Goal: Navigation & Orientation: Understand site structure

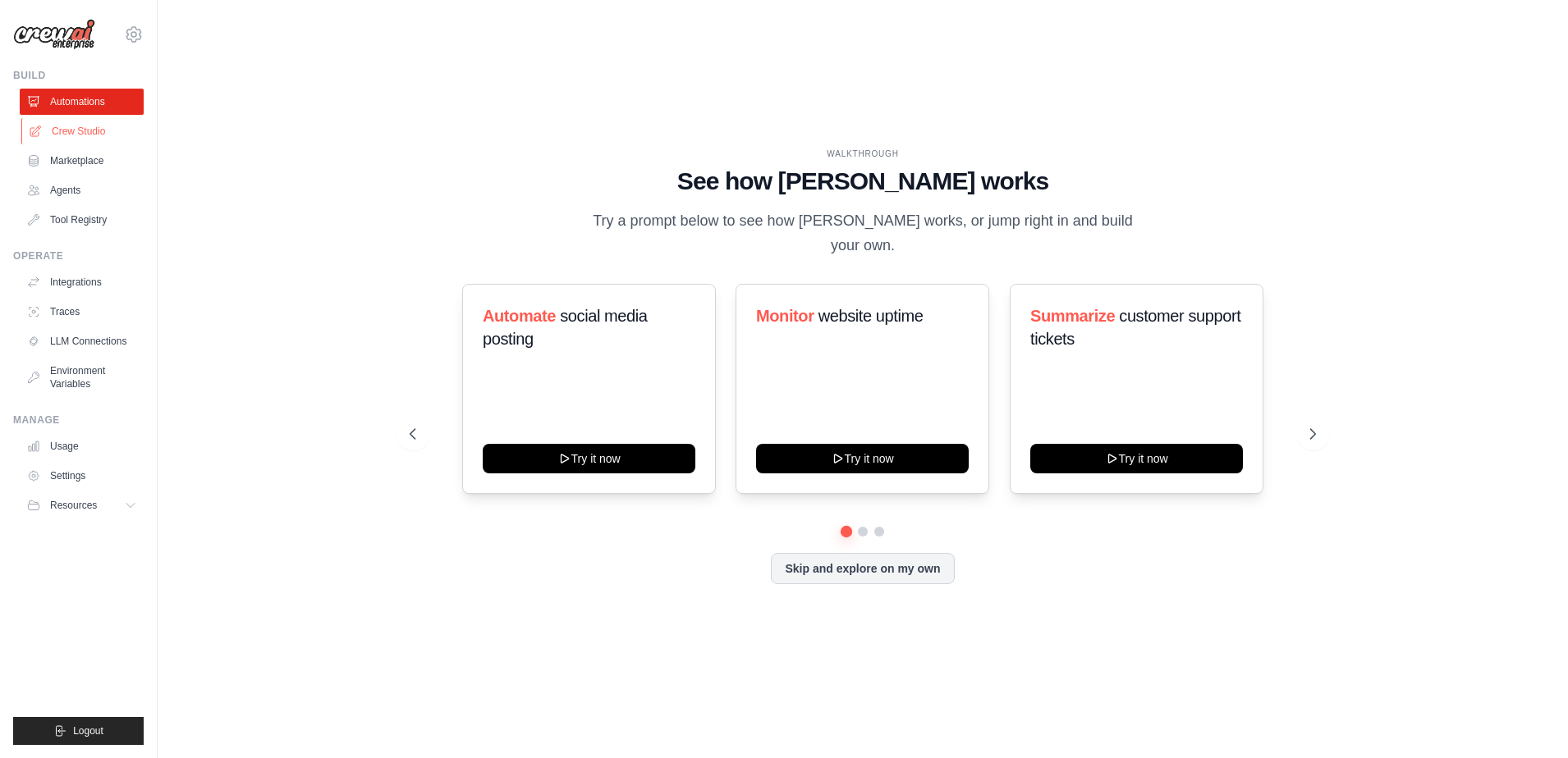
click at [80, 130] on link "Crew Studio" at bounding box center [83, 130] width 124 height 26
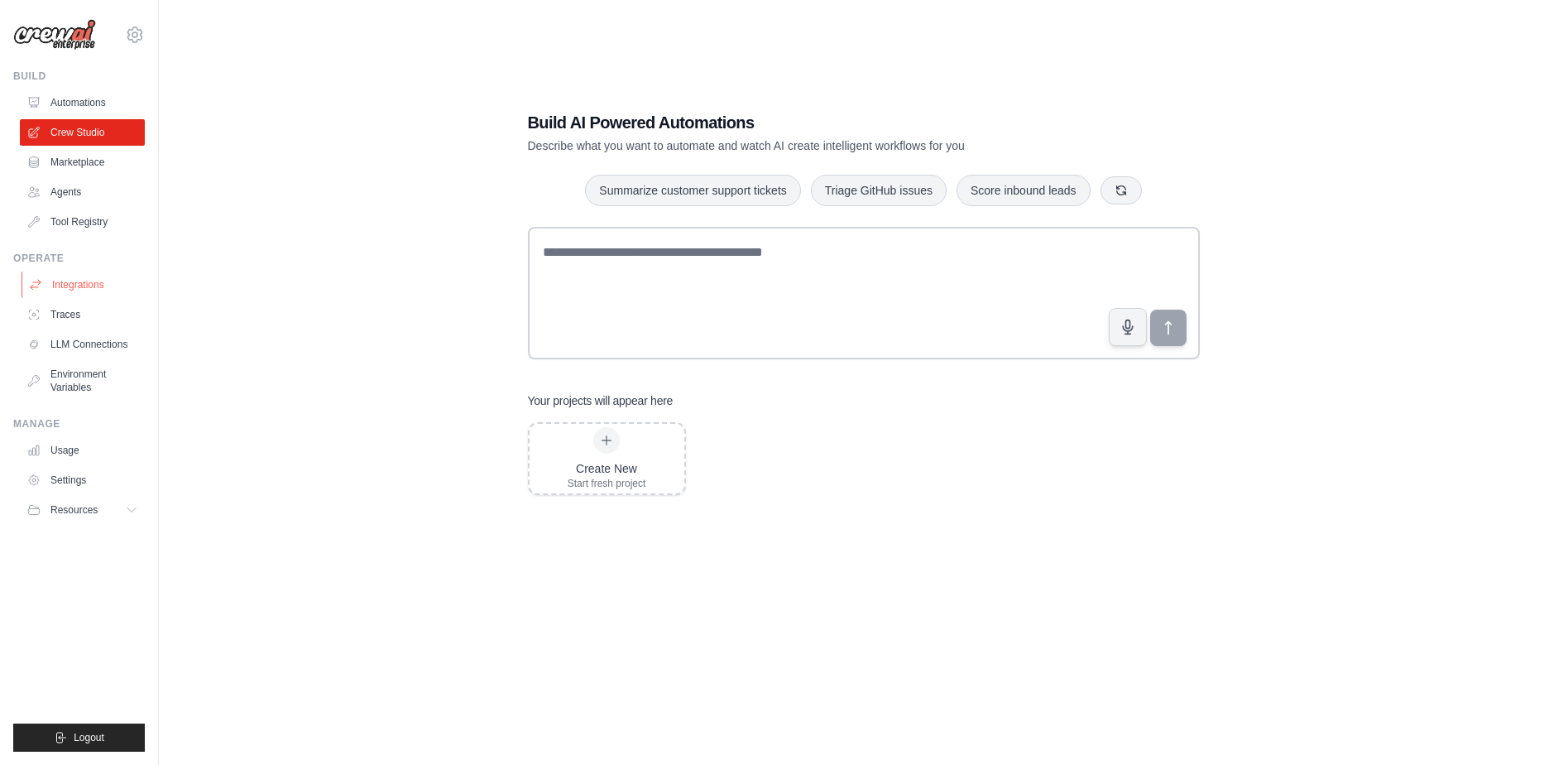
click at [65, 280] on link "Integrations" at bounding box center [84, 285] width 125 height 26
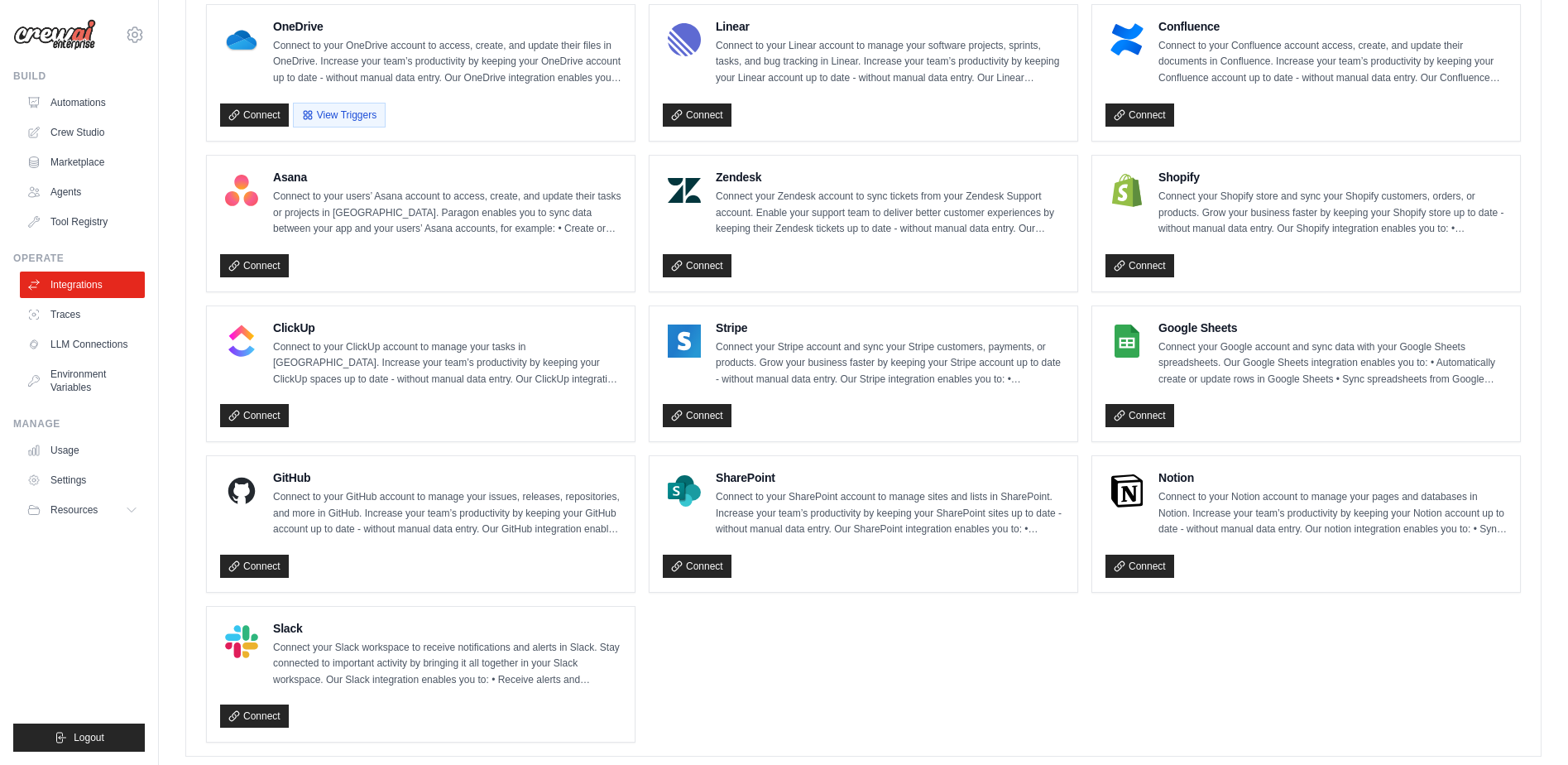
scroll to position [985, 0]
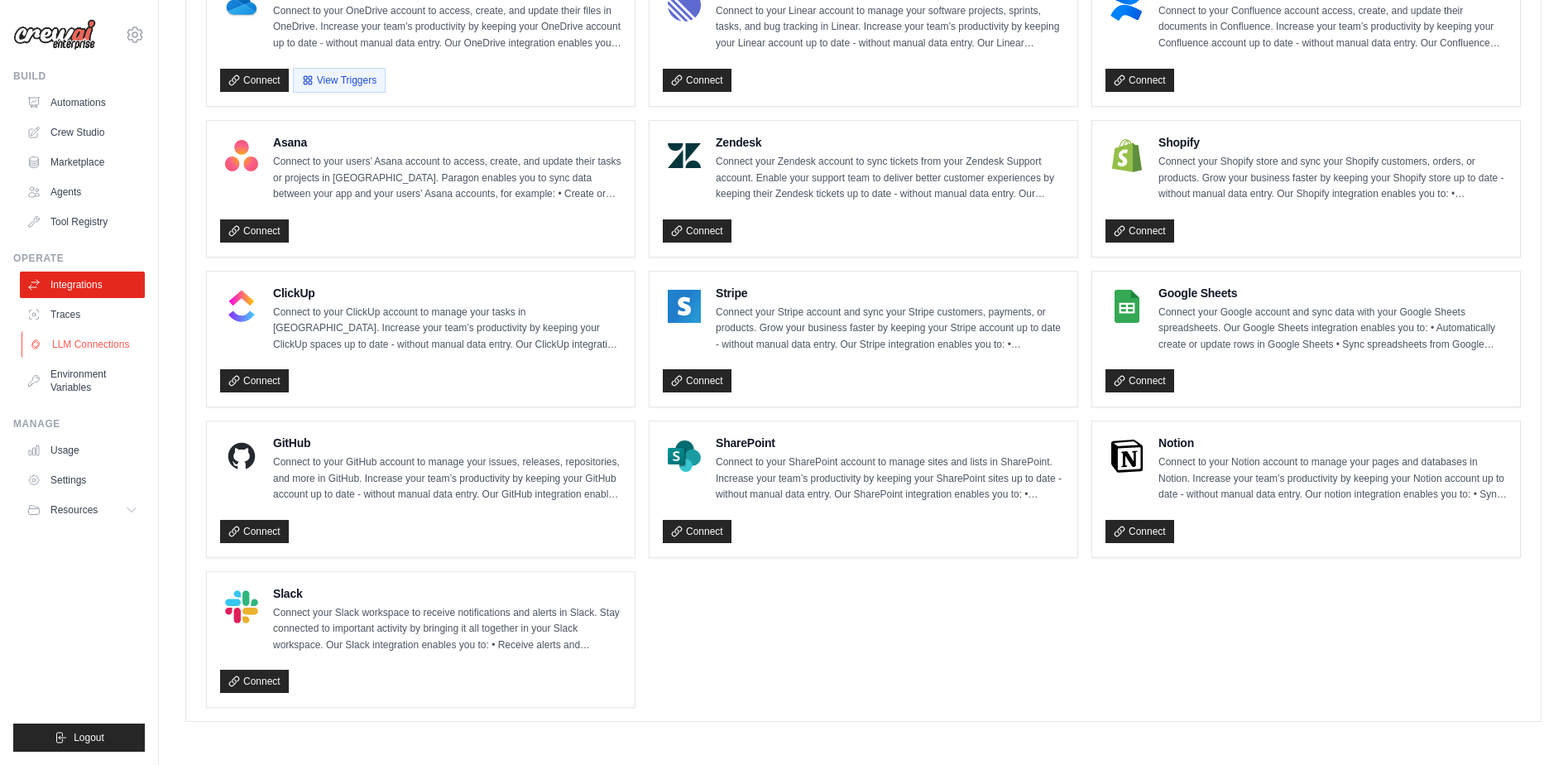
click at [94, 339] on link "LLM Connections" at bounding box center [84, 344] width 125 height 26
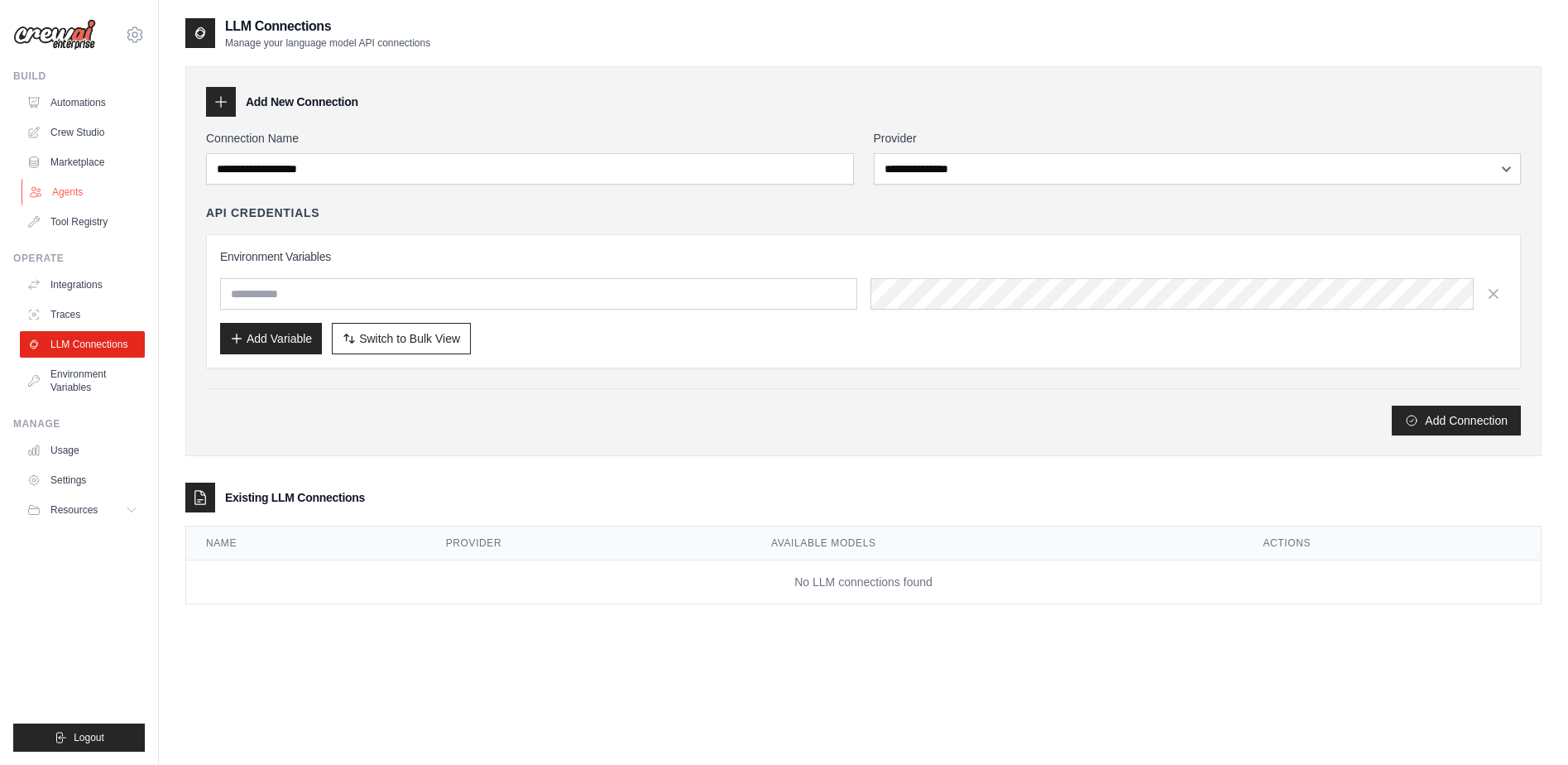
click at [75, 190] on link "Agents" at bounding box center [84, 192] width 125 height 26
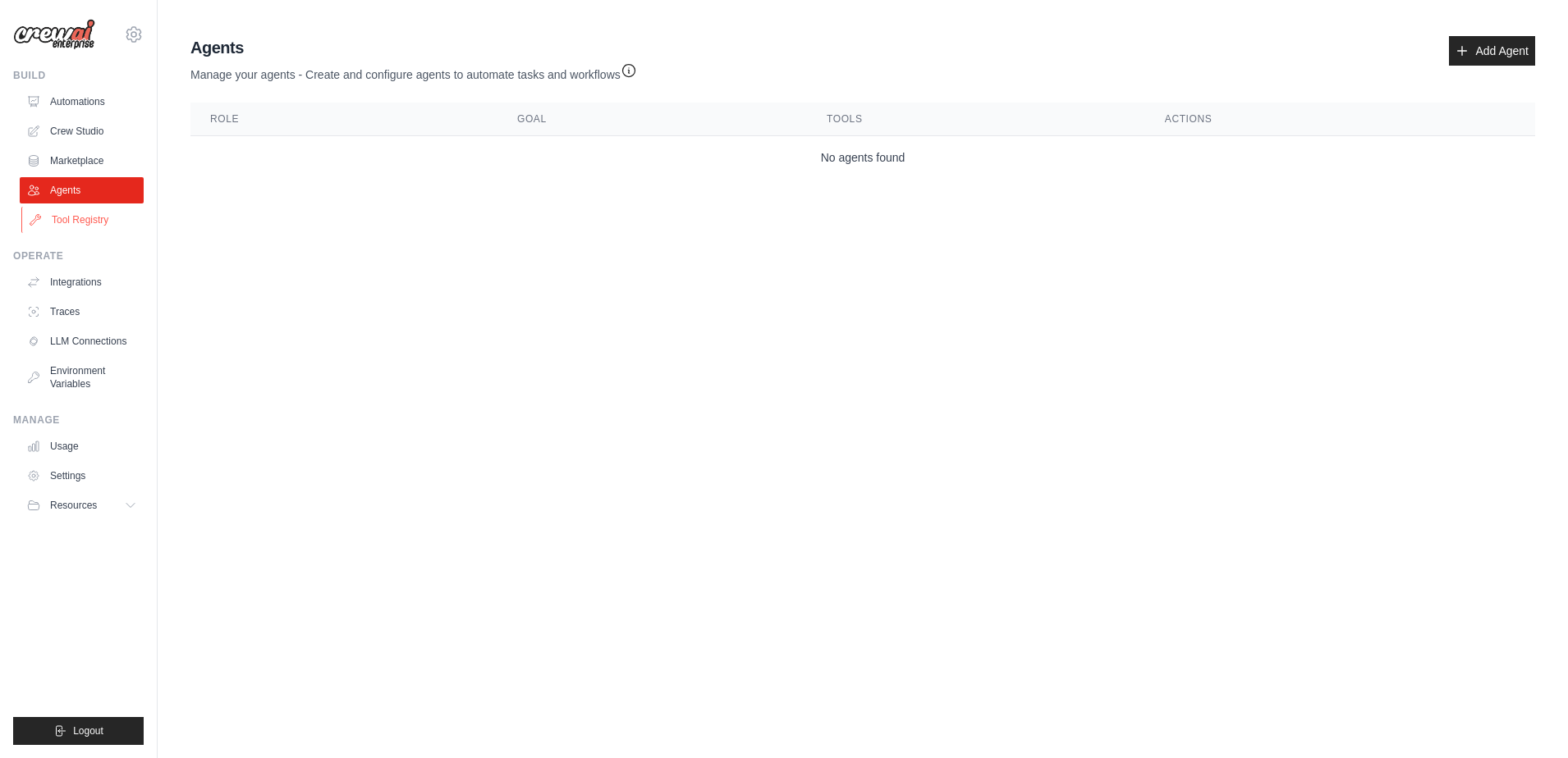
click at [73, 222] on link "Tool Registry" at bounding box center [83, 219] width 124 height 26
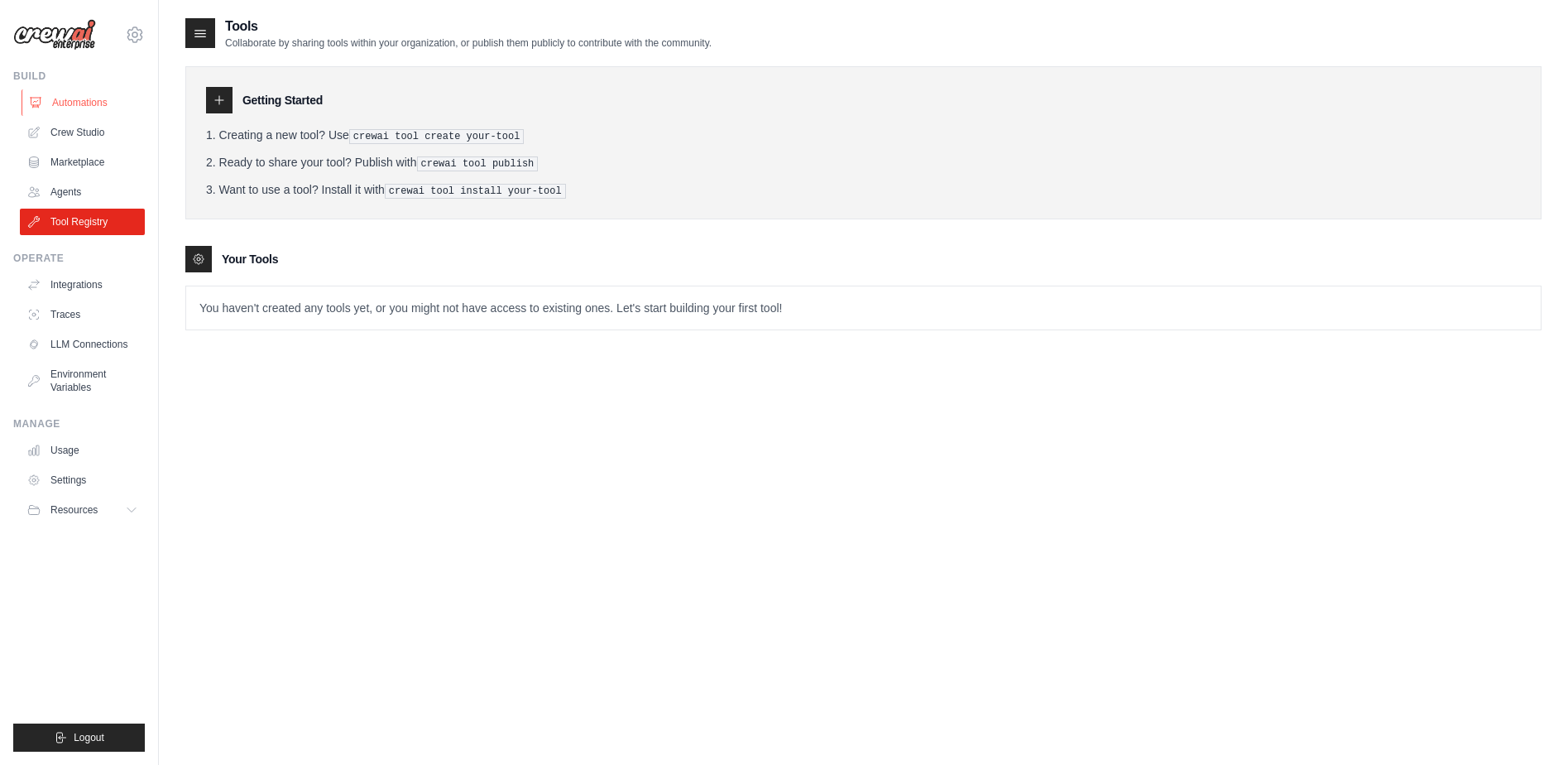
click at [59, 111] on link "Automations" at bounding box center [84, 102] width 125 height 26
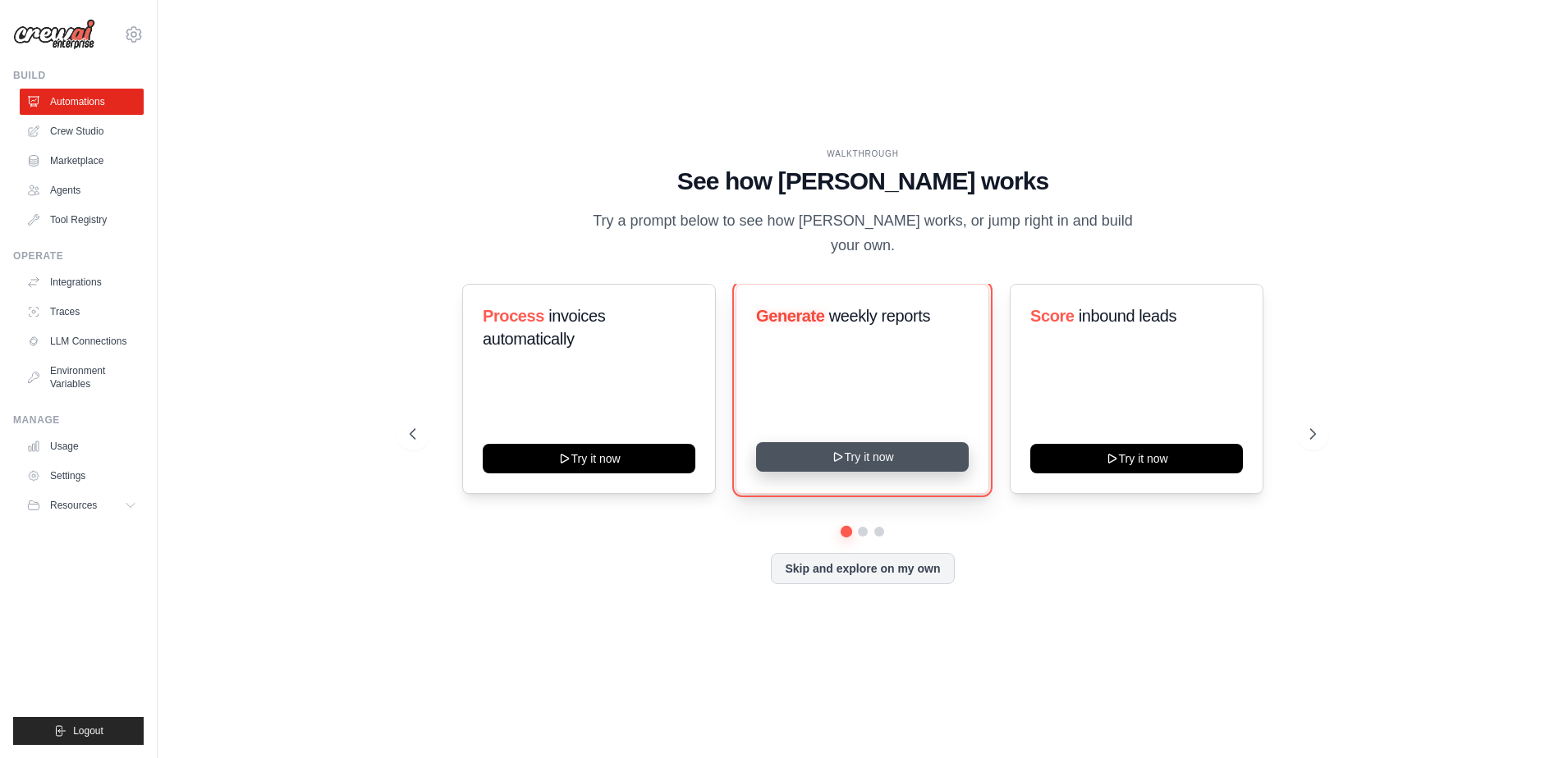
click at [868, 446] on button "Try it now" at bounding box center [863, 457] width 213 height 30
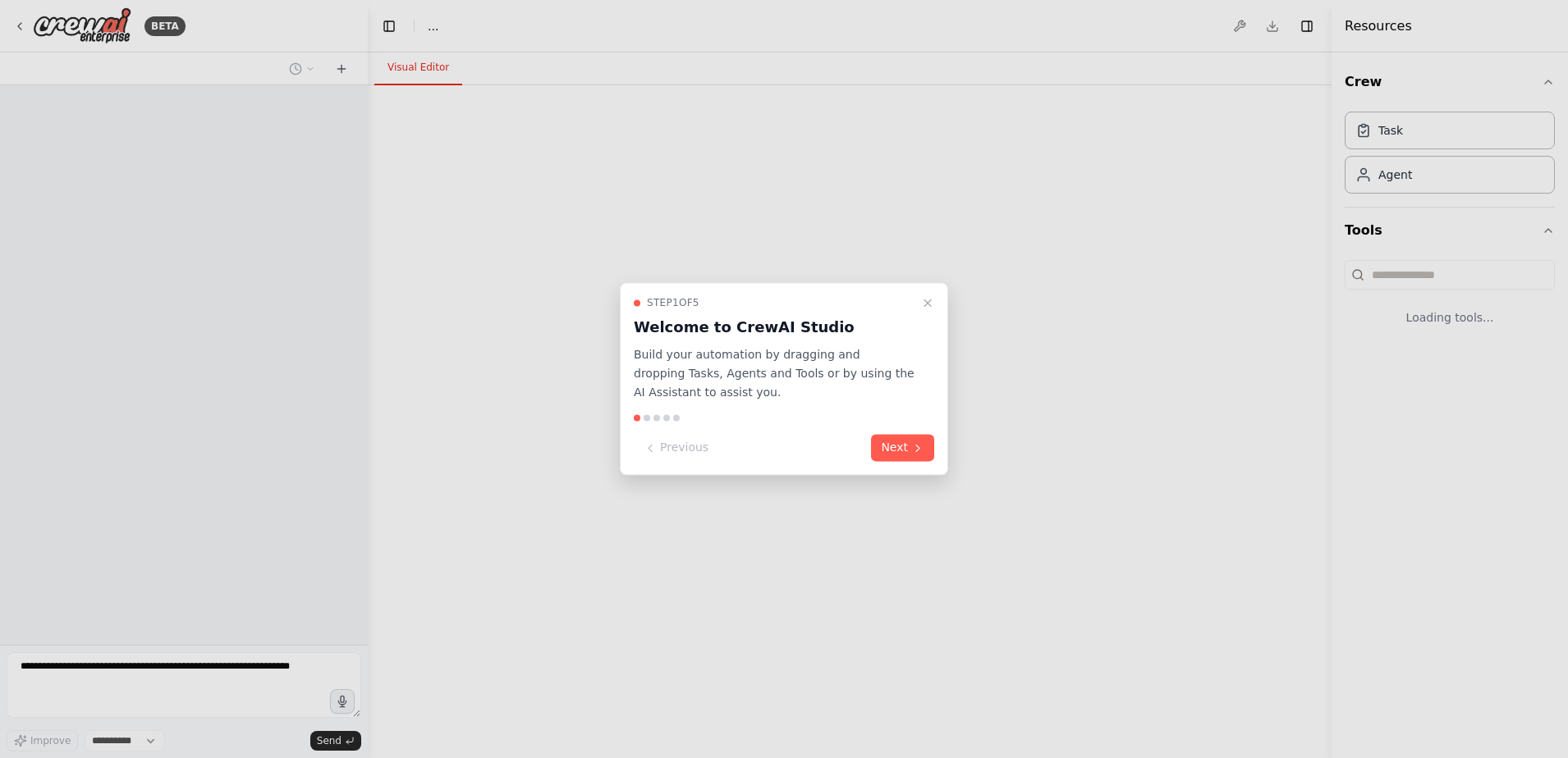
select select "****"
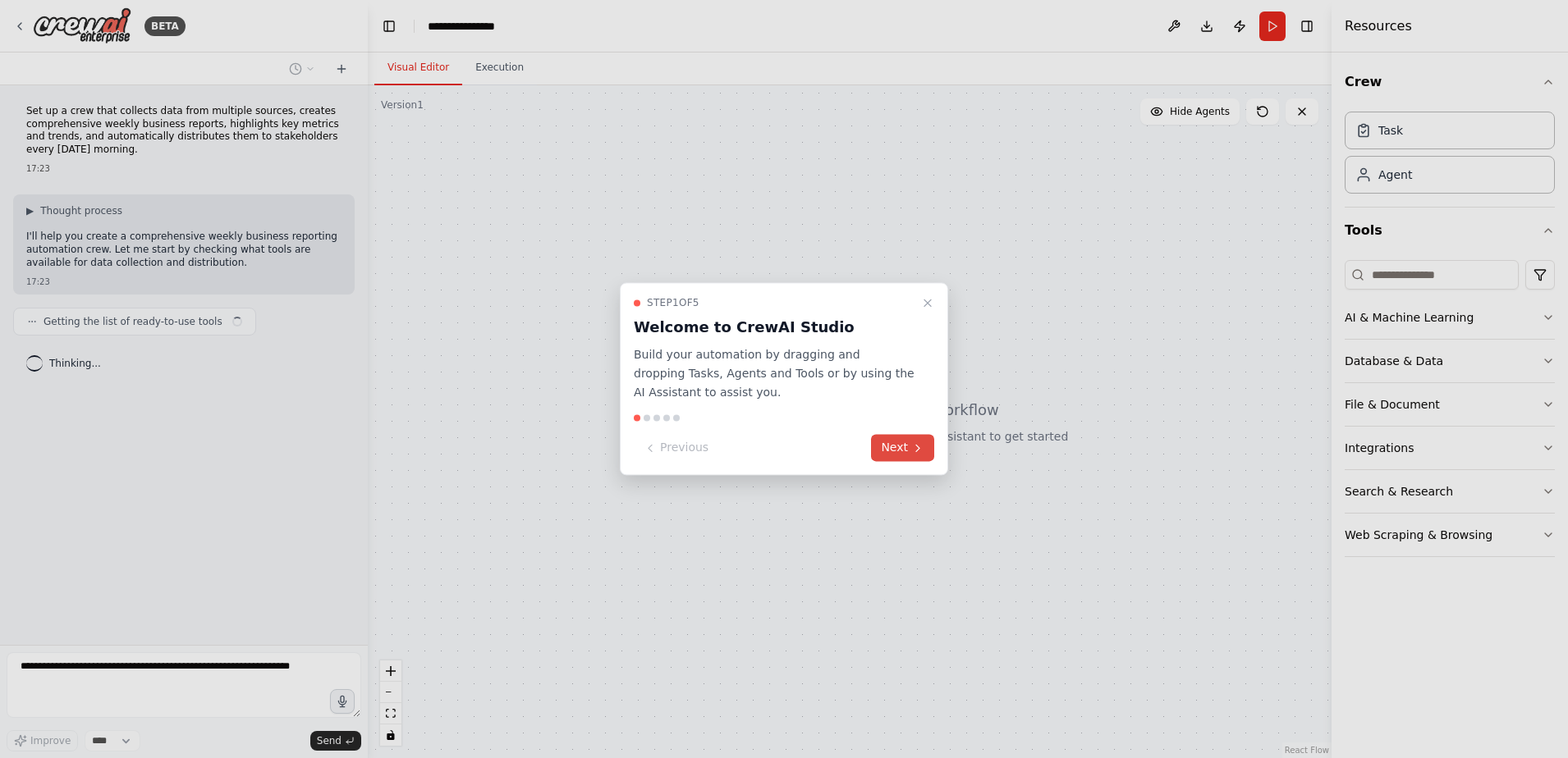
click at [901, 450] on button "Next" at bounding box center [902, 448] width 63 height 27
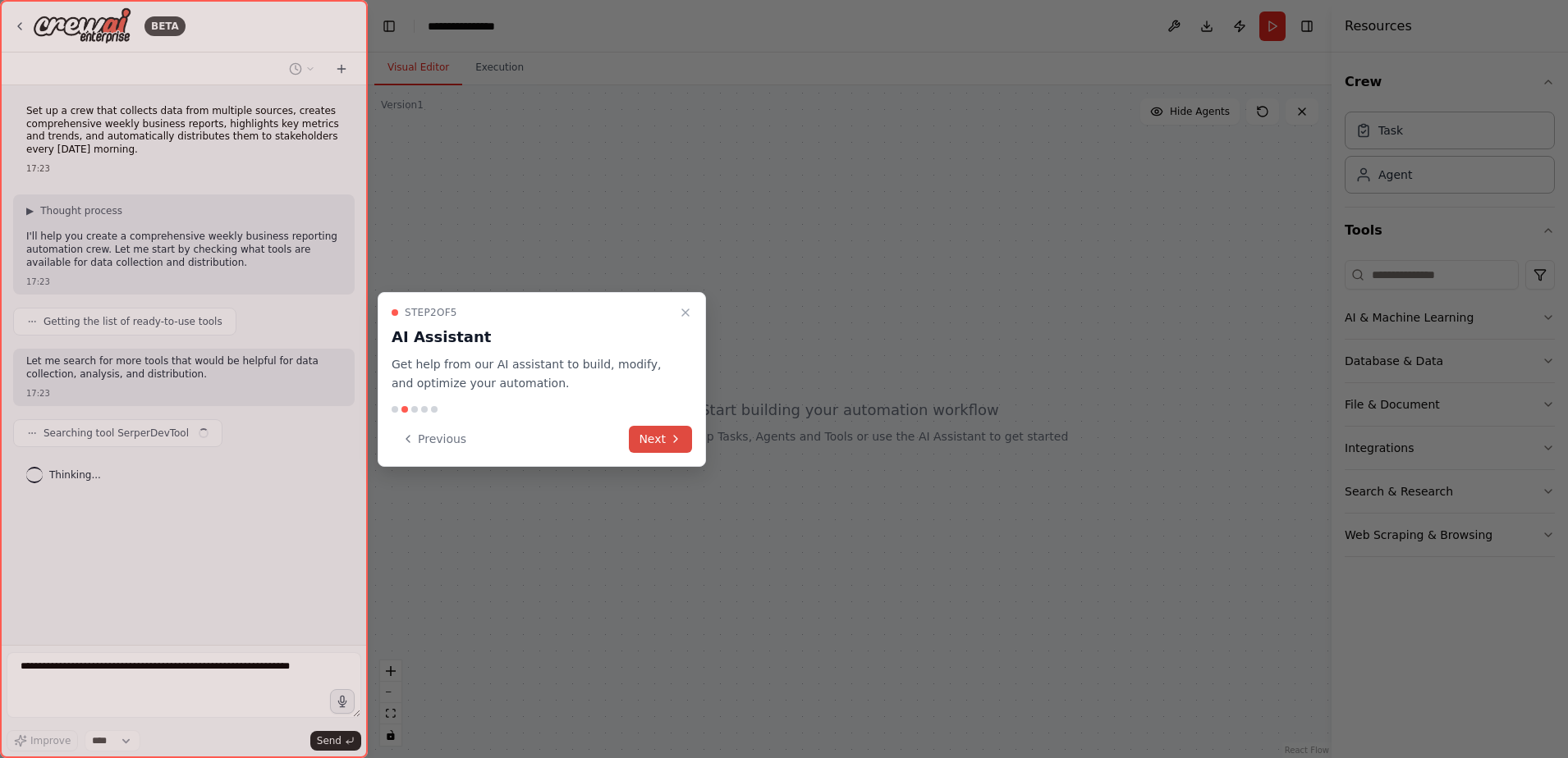
click at [674, 427] on button "Next" at bounding box center [660, 439] width 63 height 27
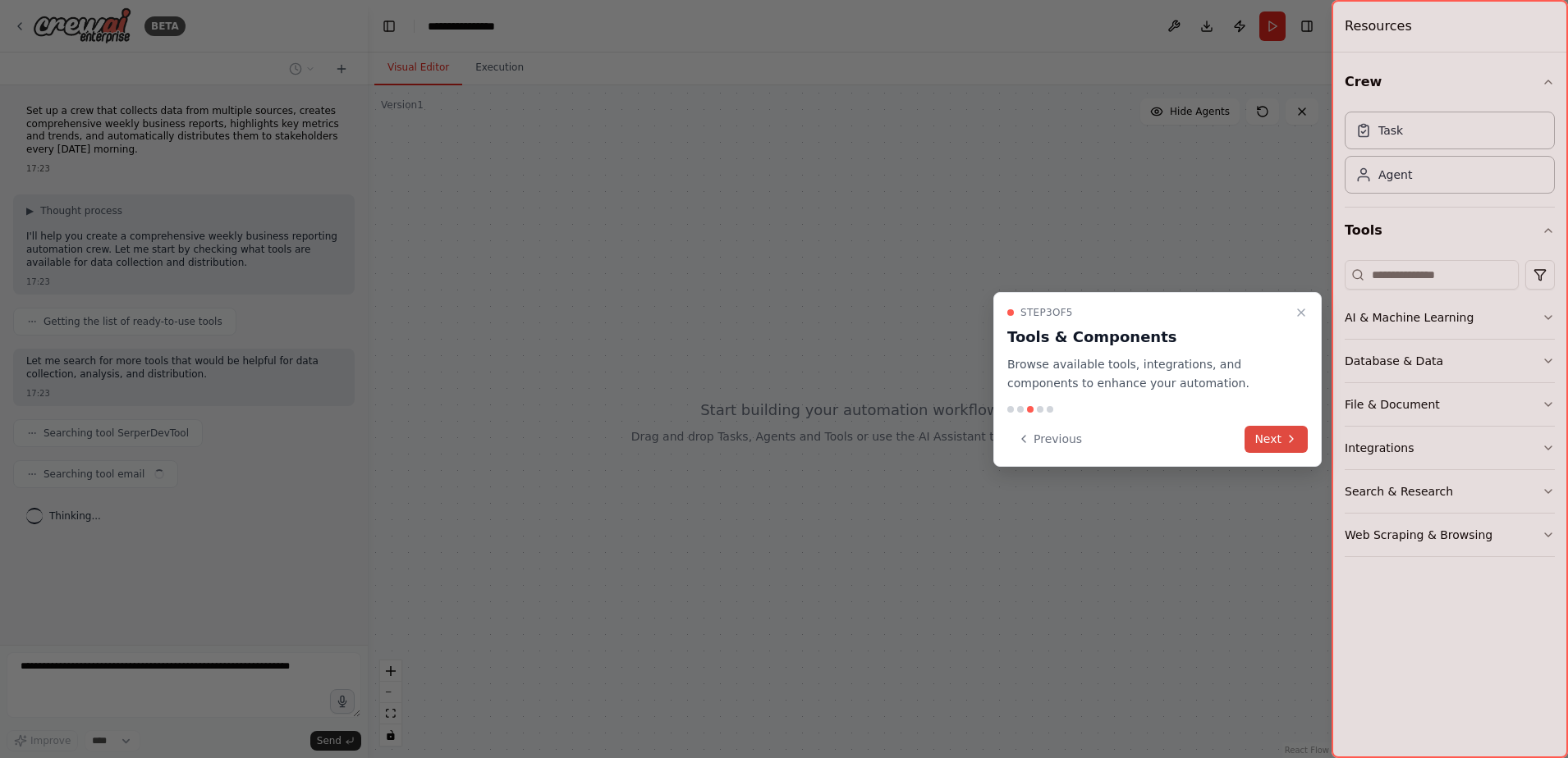
click at [1270, 431] on button "Next" at bounding box center [1275, 439] width 63 height 27
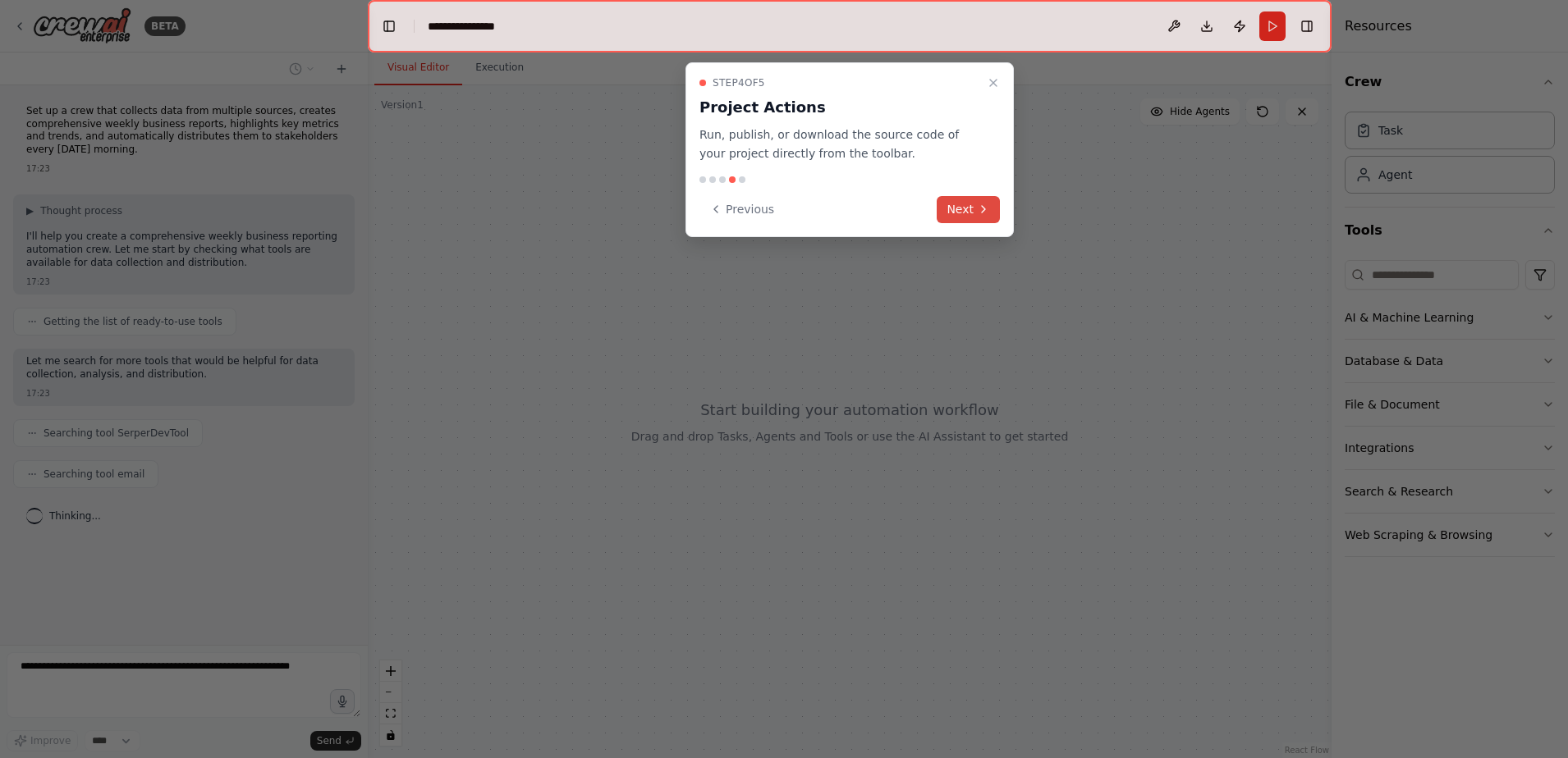
click at [964, 205] on button "Next" at bounding box center [968, 210] width 63 height 27
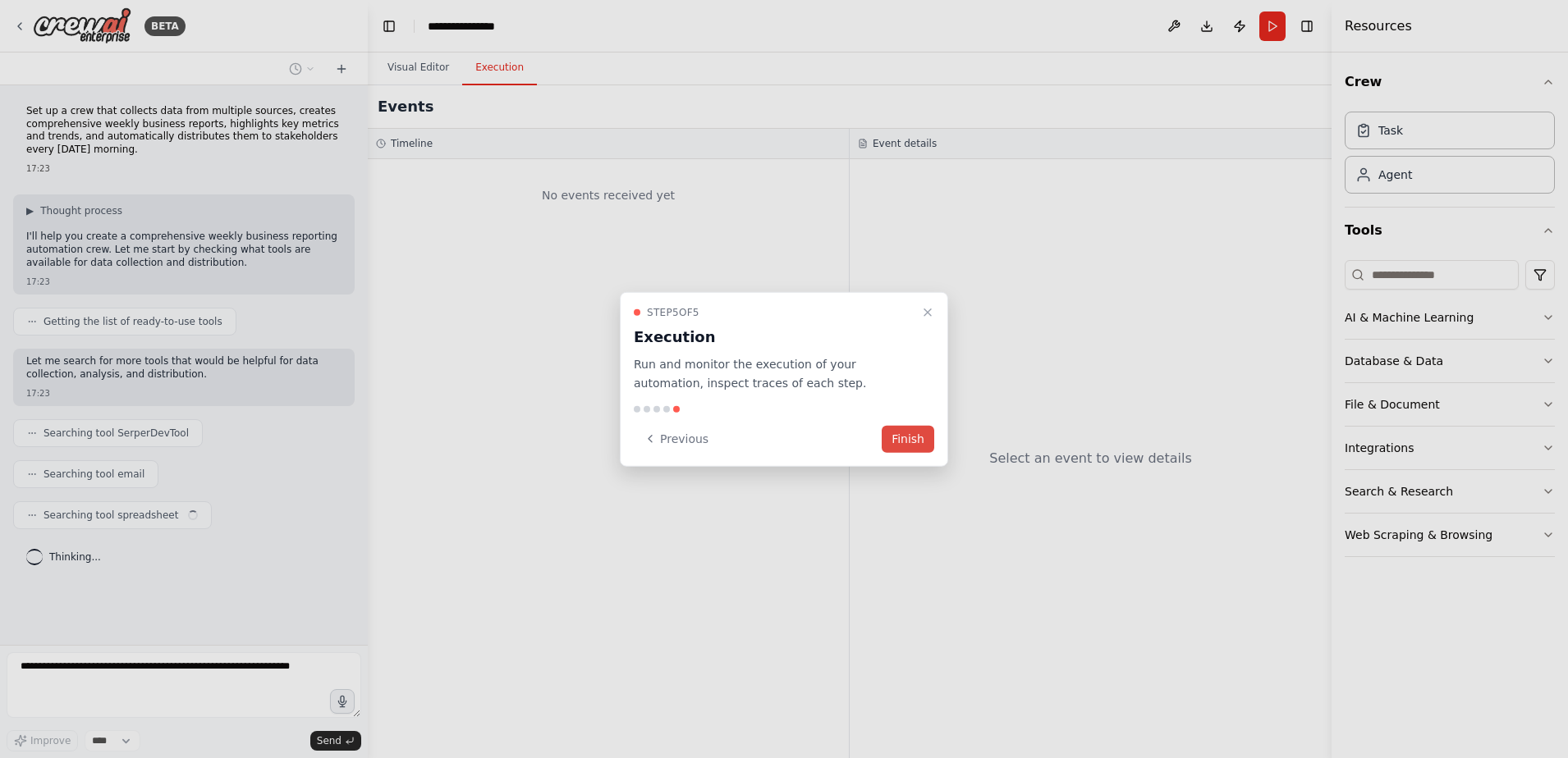
click at [920, 439] on button "Finish" at bounding box center [908, 438] width 52 height 27
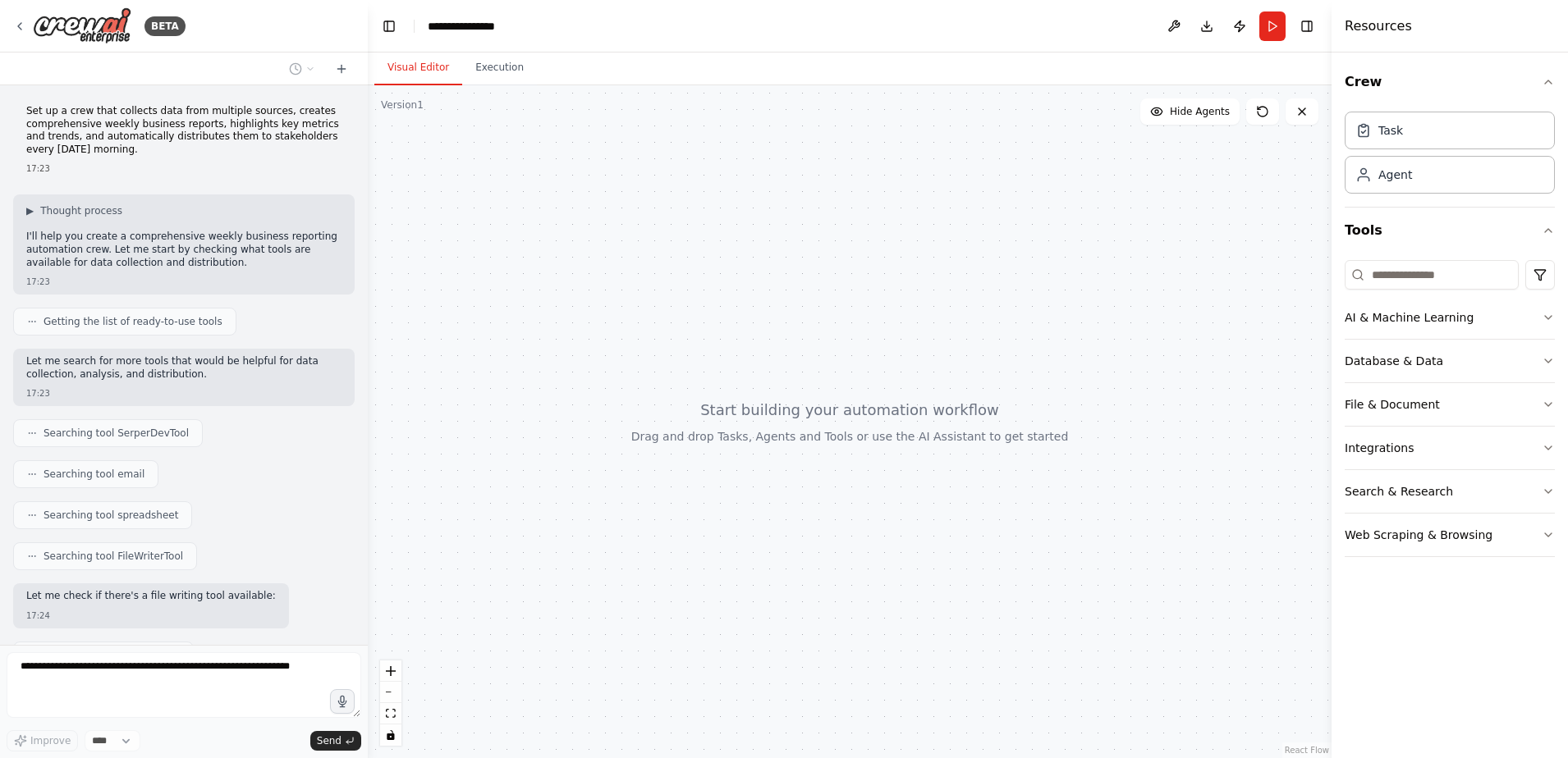
scroll to position [79, 0]
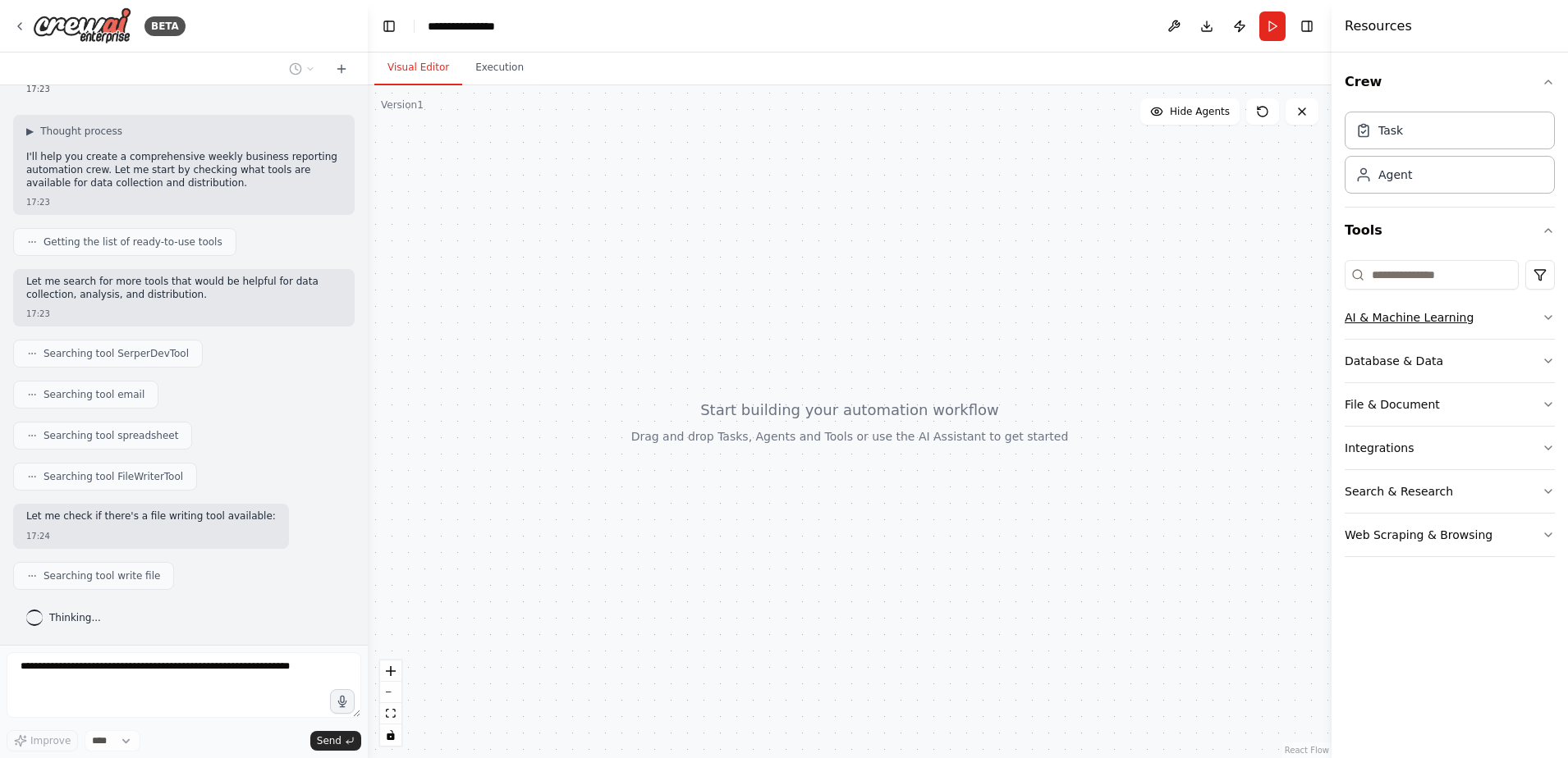
click at [1505, 329] on button "AI & Machine Learning" at bounding box center [1450, 318] width 211 height 42
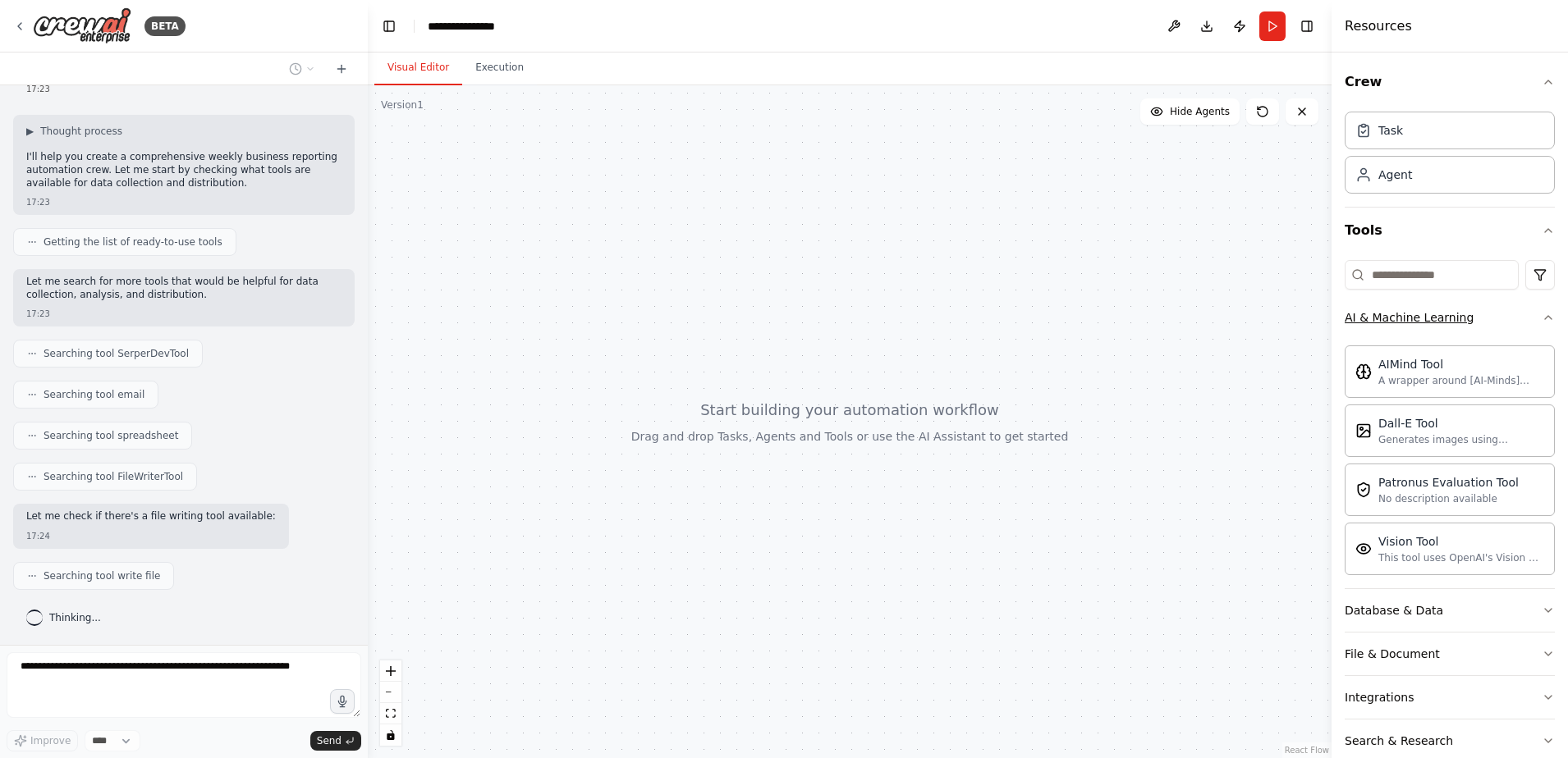
scroll to position [74, 0]
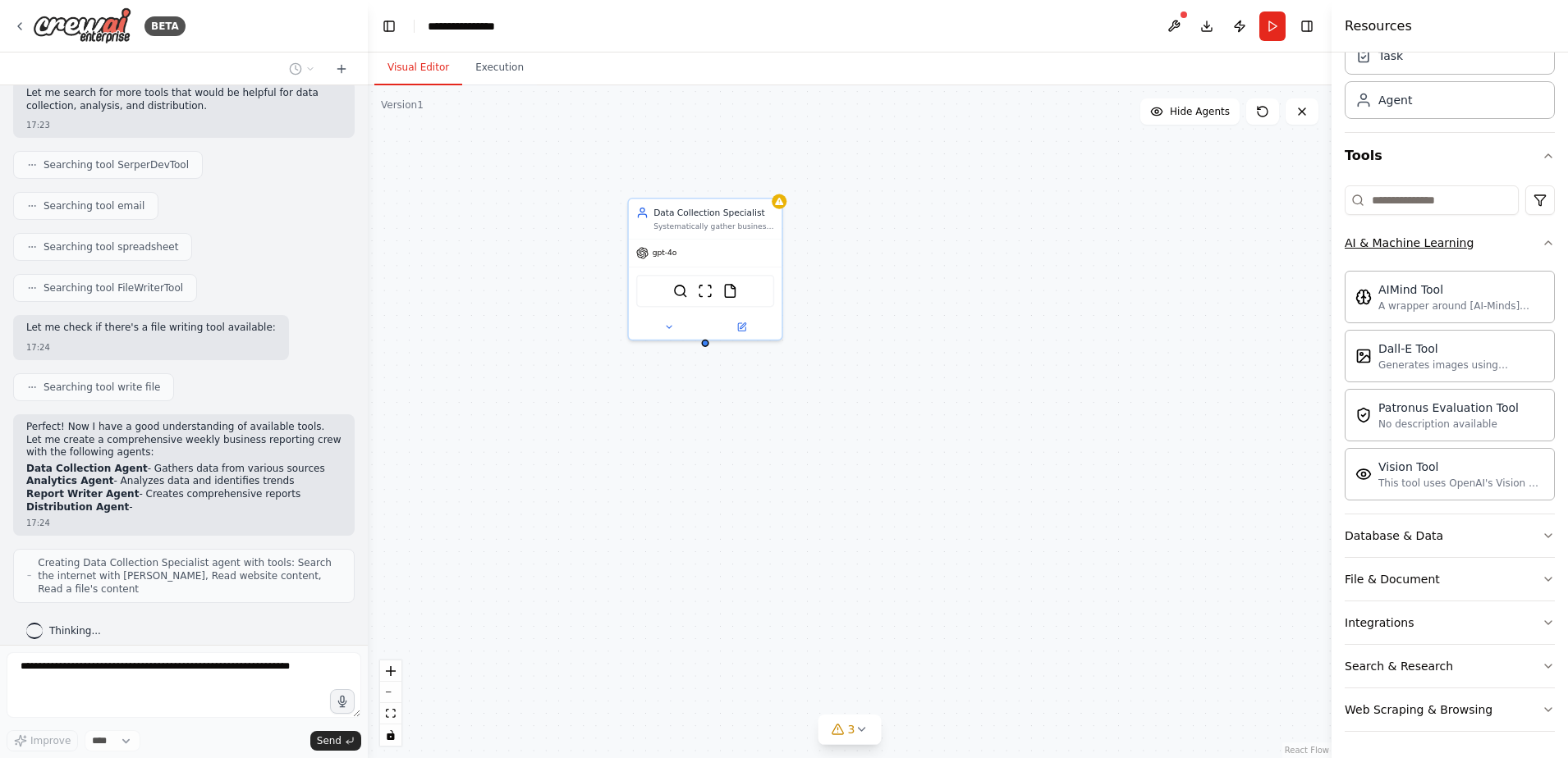
click at [1478, 247] on button "AI & Machine Learning" at bounding box center [1450, 242] width 211 height 42
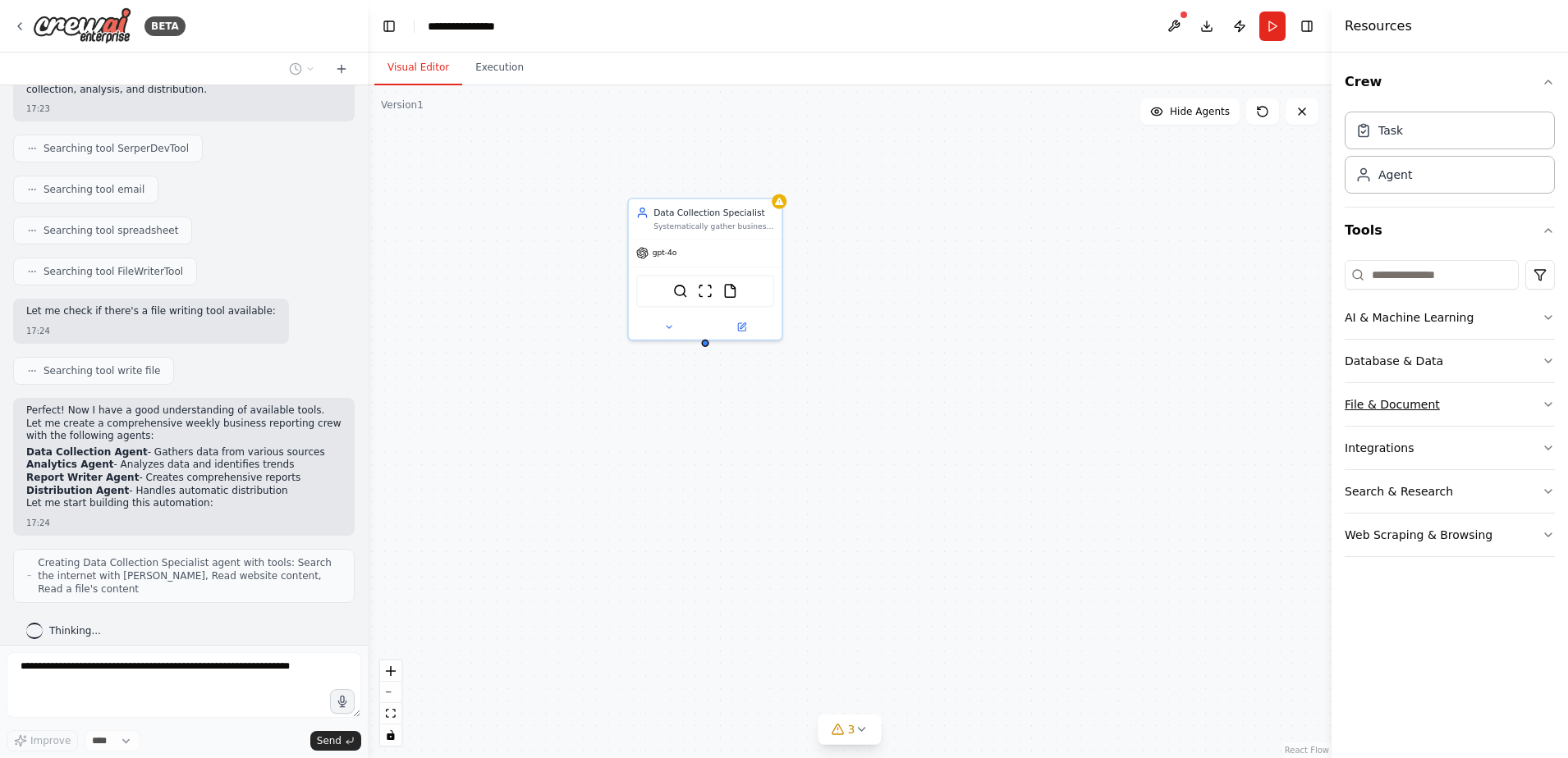
click at [1465, 402] on button "File & Document" at bounding box center [1450, 405] width 211 height 42
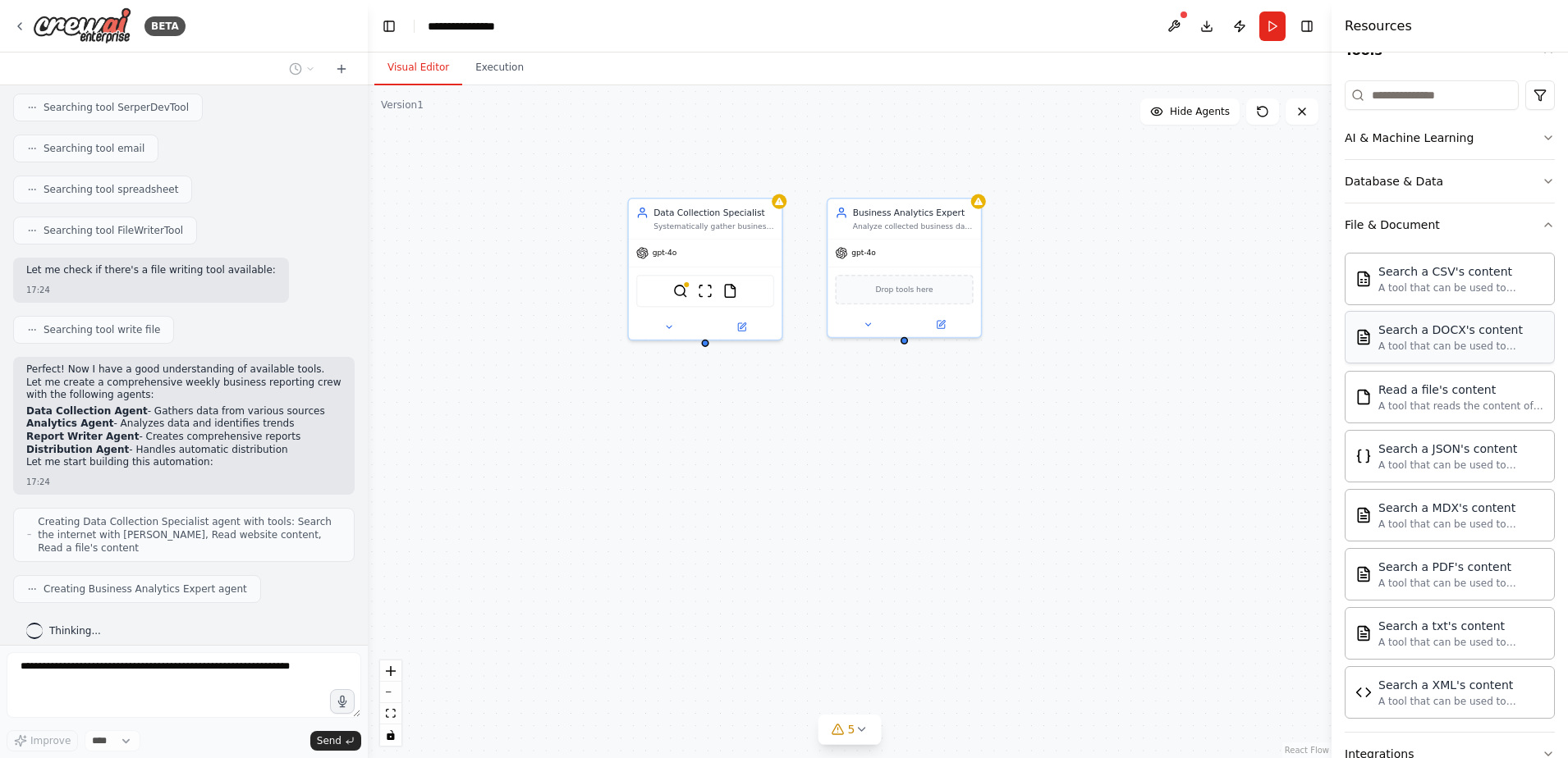
scroll to position [147, 0]
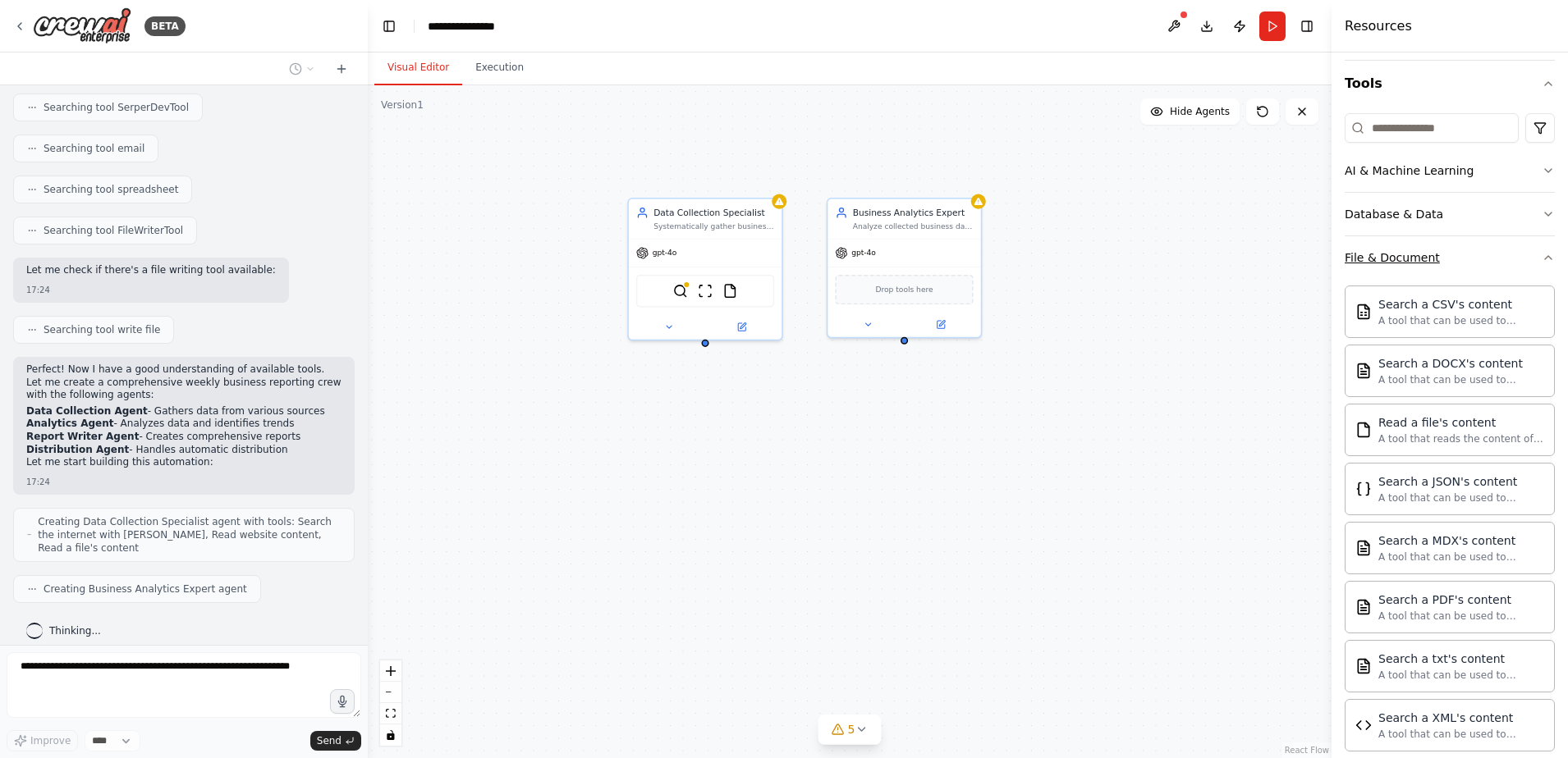
click at [1495, 255] on button "File & Document" at bounding box center [1450, 258] width 211 height 42
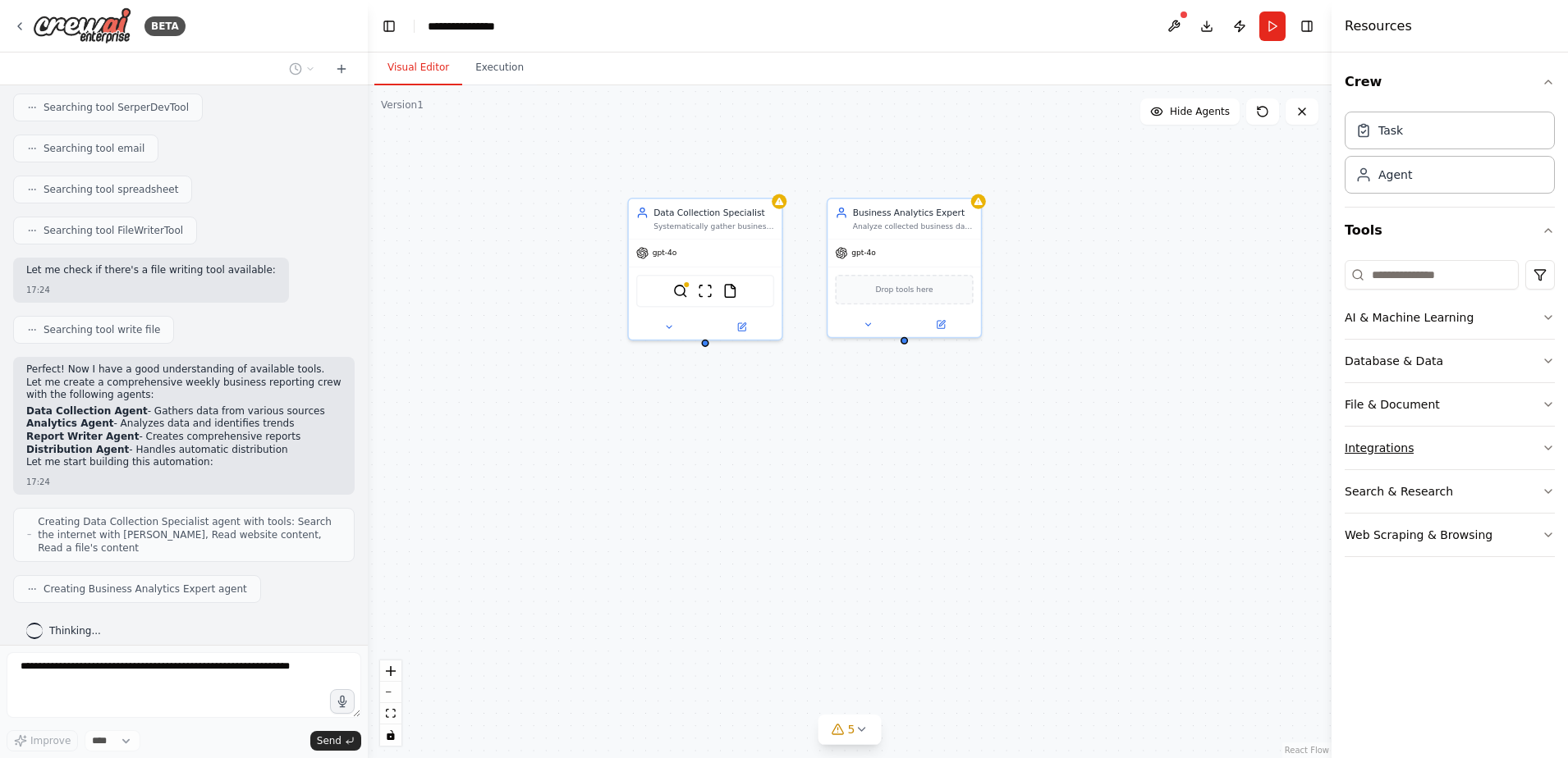
click at [1492, 448] on button "Integrations" at bounding box center [1450, 448] width 211 height 42
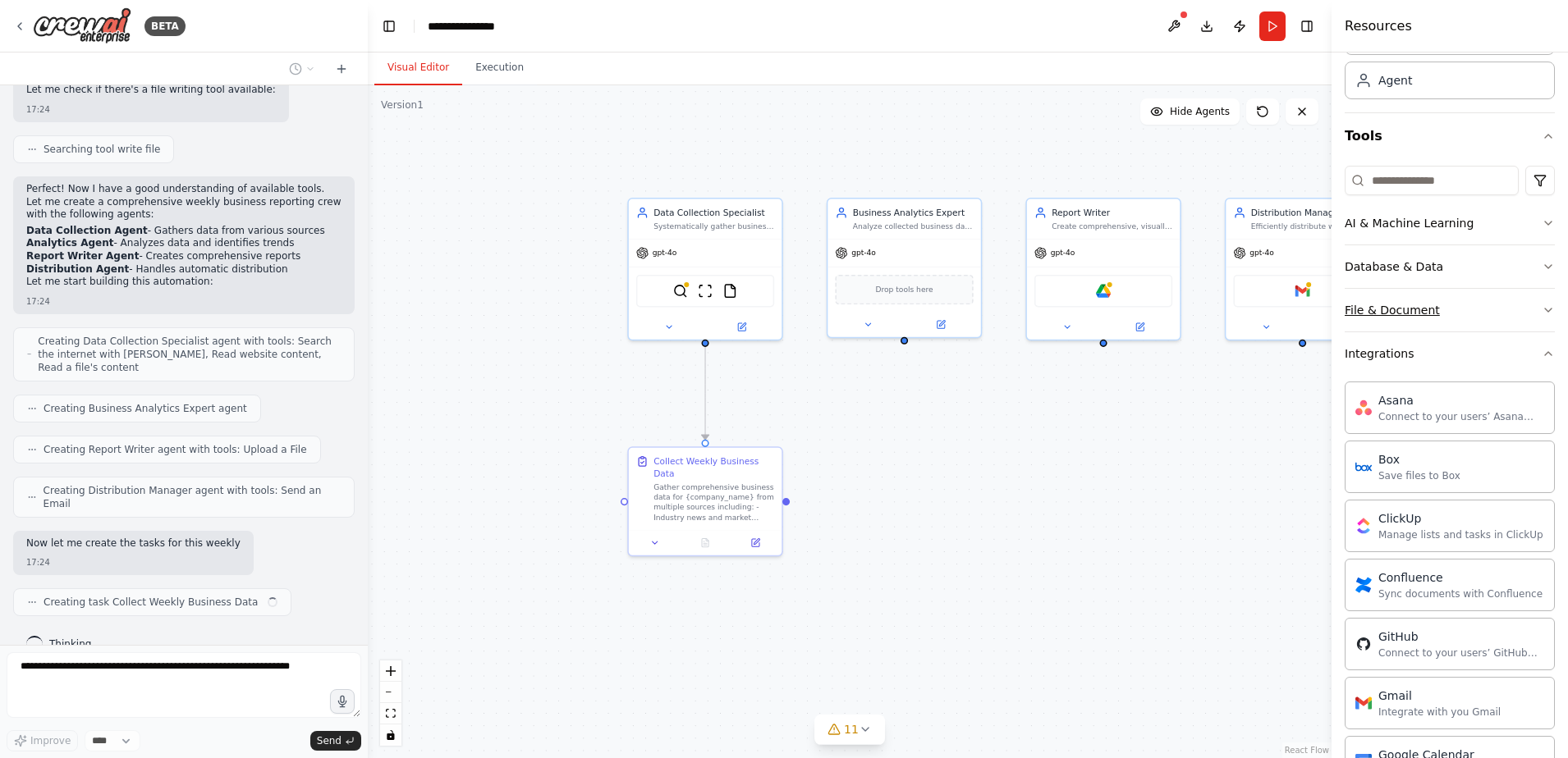
scroll to position [519, 0]
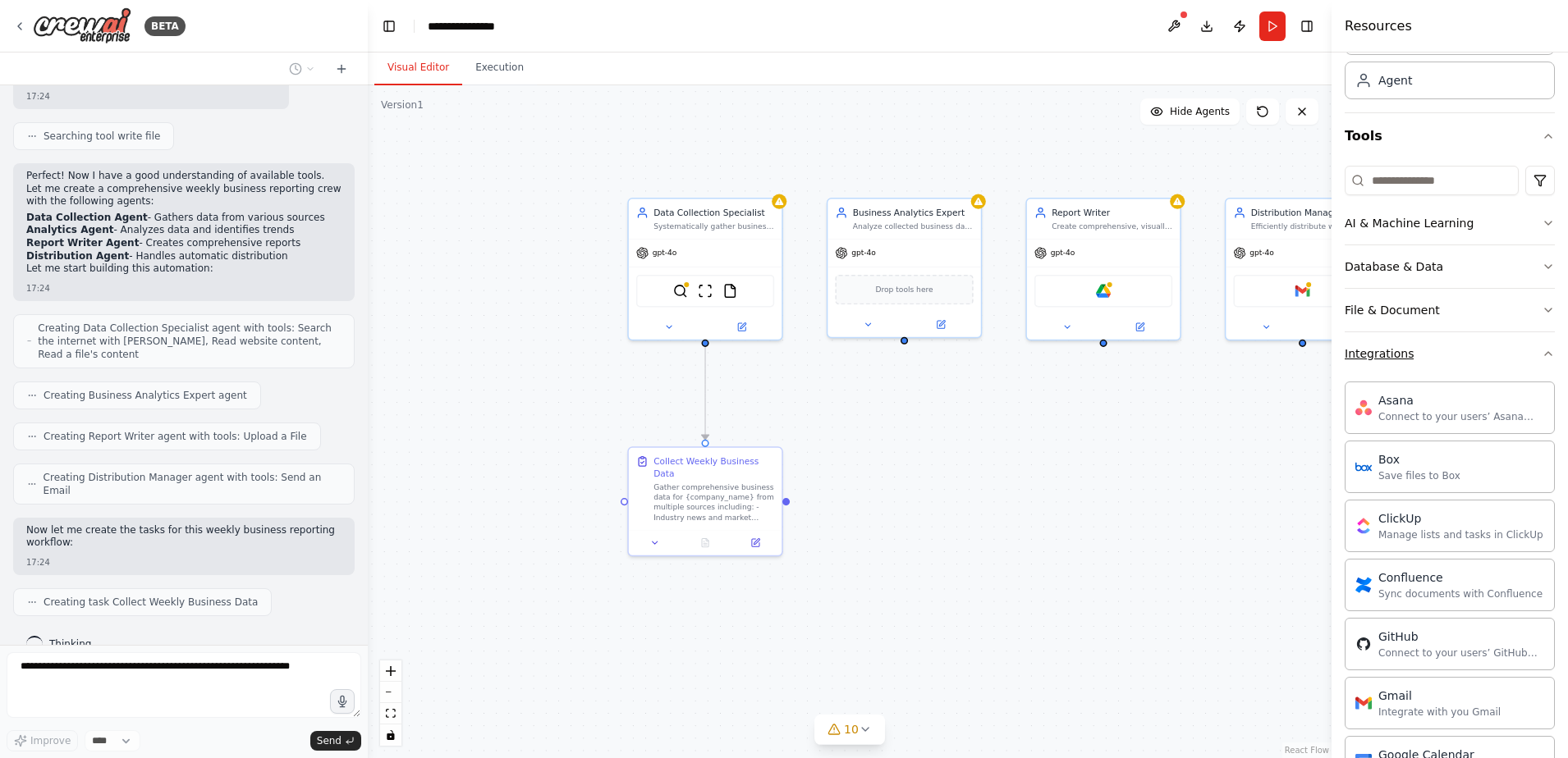
click at [1500, 366] on button "Integrations" at bounding box center [1450, 353] width 211 height 42
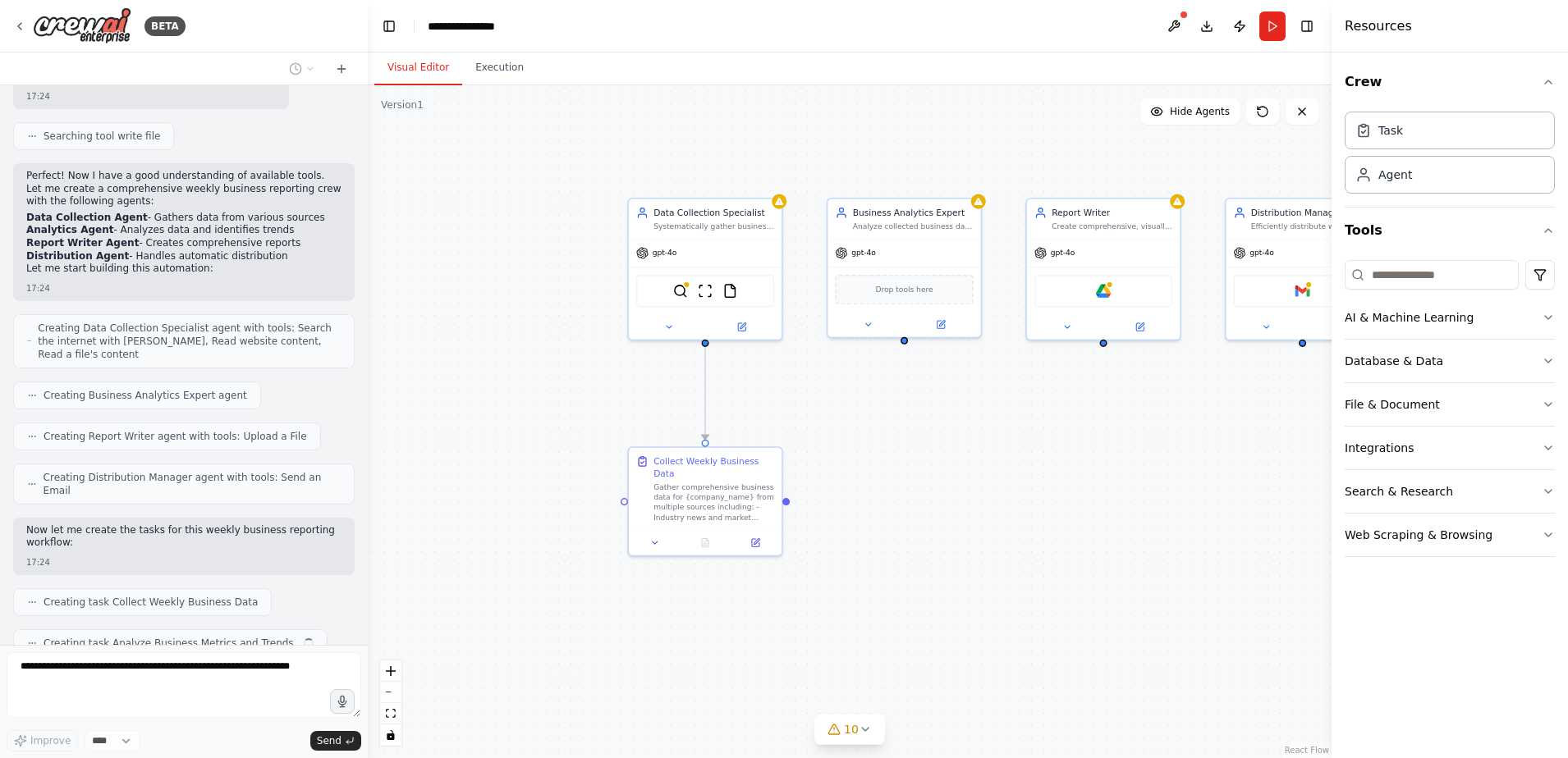
scroll to position [560, 0]
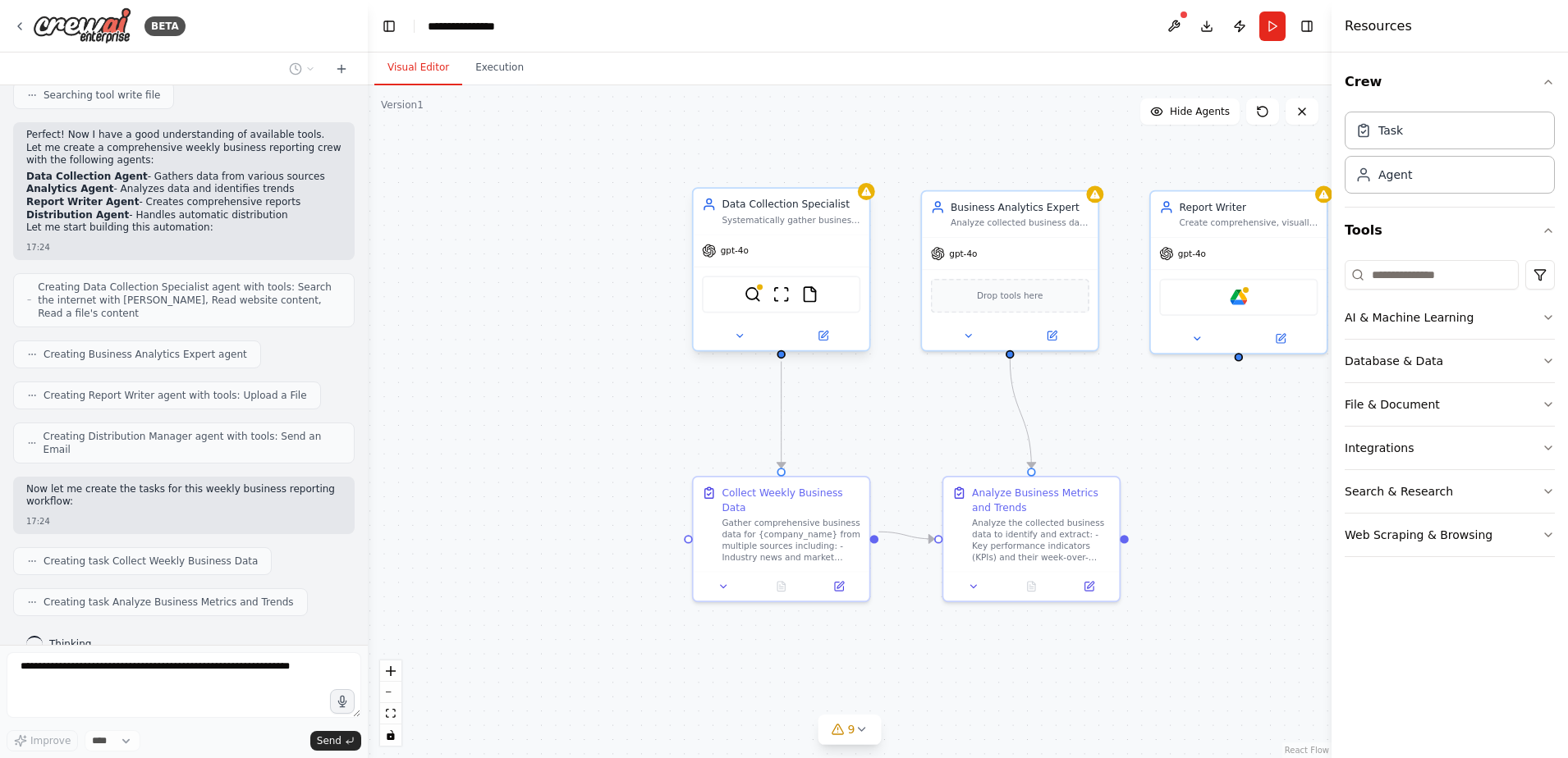
click at [782, 218] on div "Systematically gather business data from multiple sources including web researc…" at bounding box center [791, 220] width 139 height 12
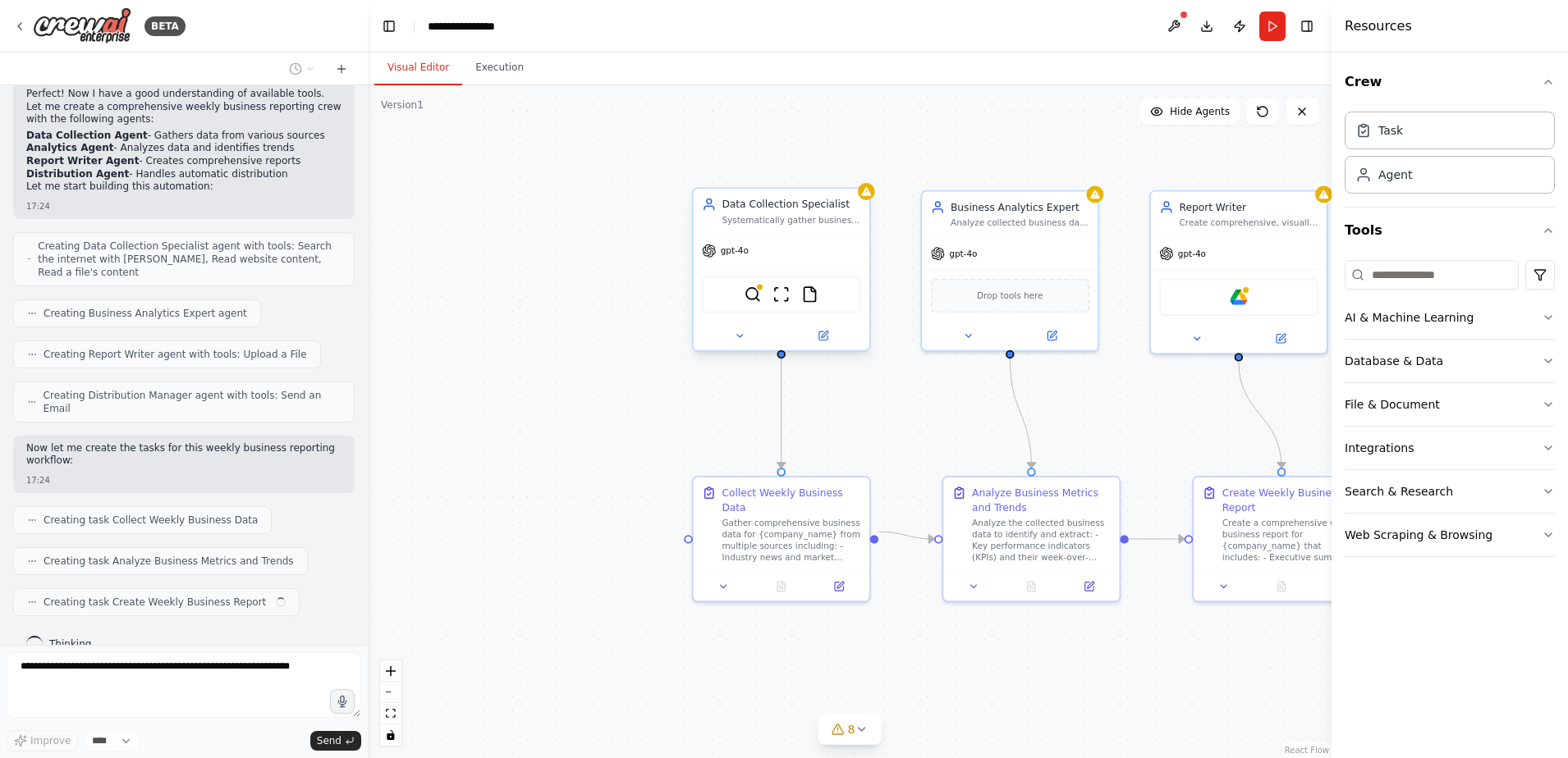
click at [782, 218] on div "Systematically gather business data from multiple sources including web researc…" at bounding box center [791, 220] width 139 height 12
drag, startPoint x: 782, startPoint y: 218, endPoint x: 755, endPoint y: 215, distance: 27.2
click at [755, 215] on div "Systematically gather business data from multiple sources including web researc…" at bounding box center [791, 220] width 139 height 12
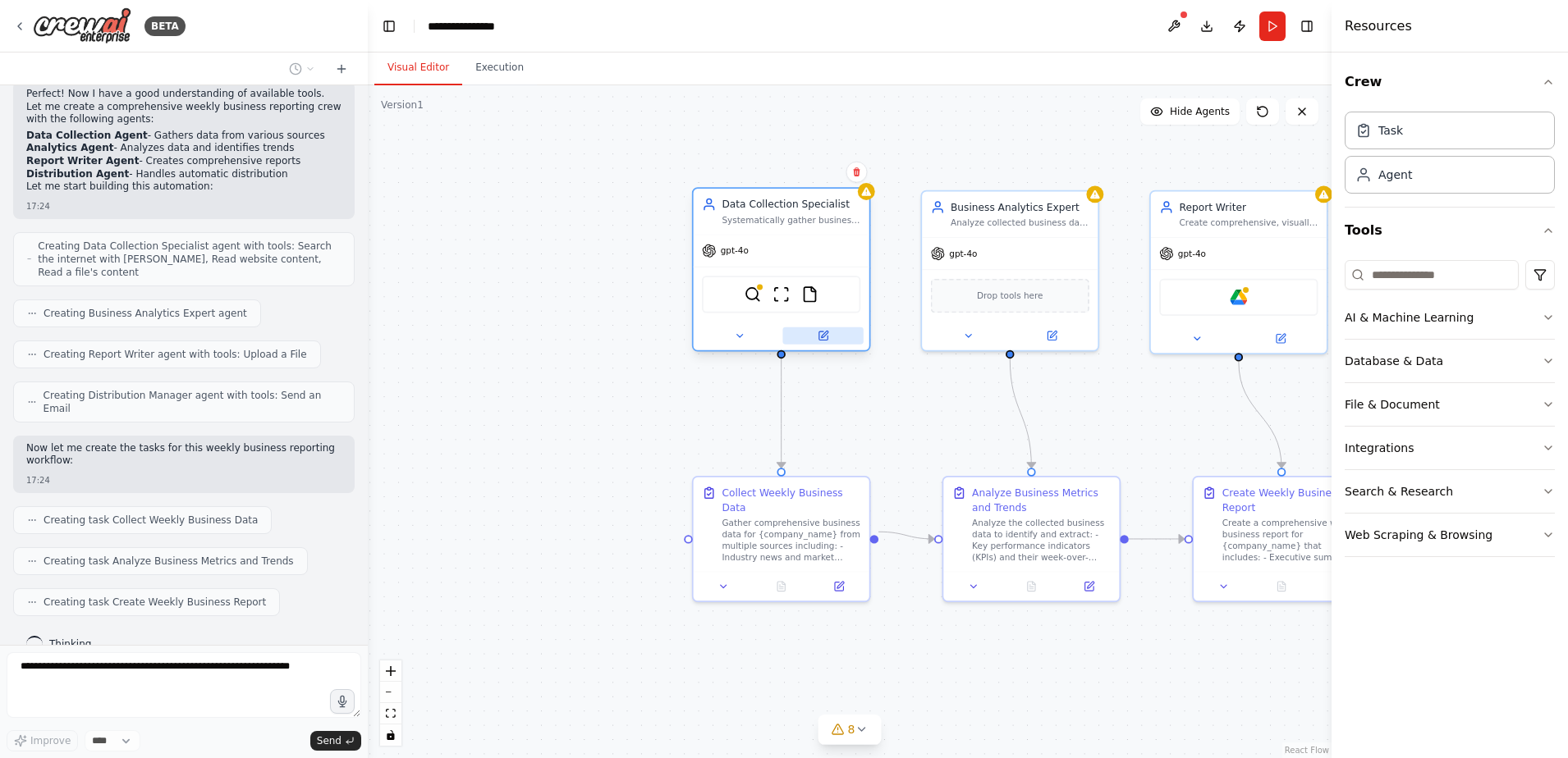
click at [827, 336] on icon at bounding box center [822, 335] width 8 height 8
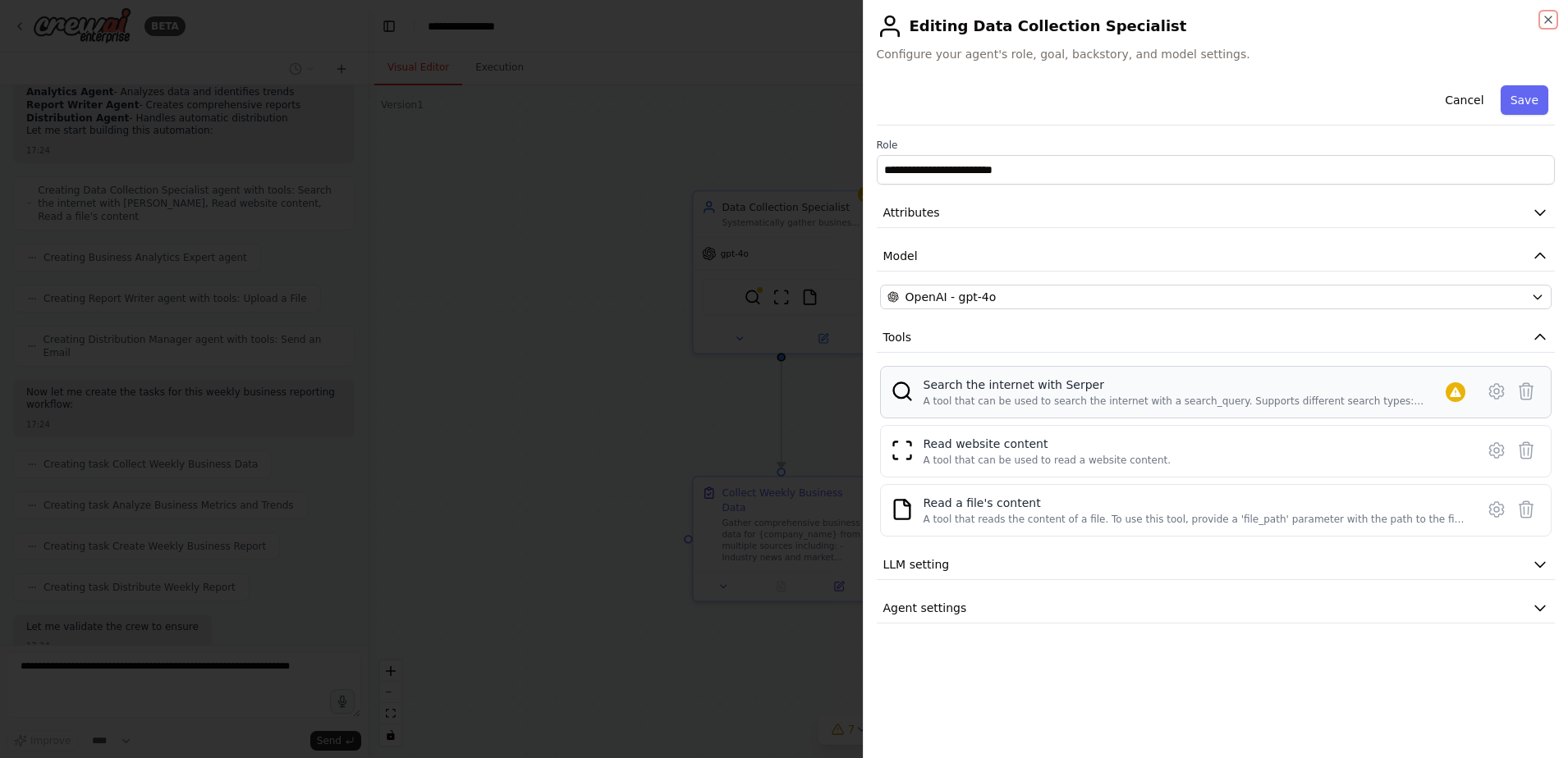
scroll to position [741, 0]
click at [641, 132] on div at bounding box center [784, 379] width 1568 height 758
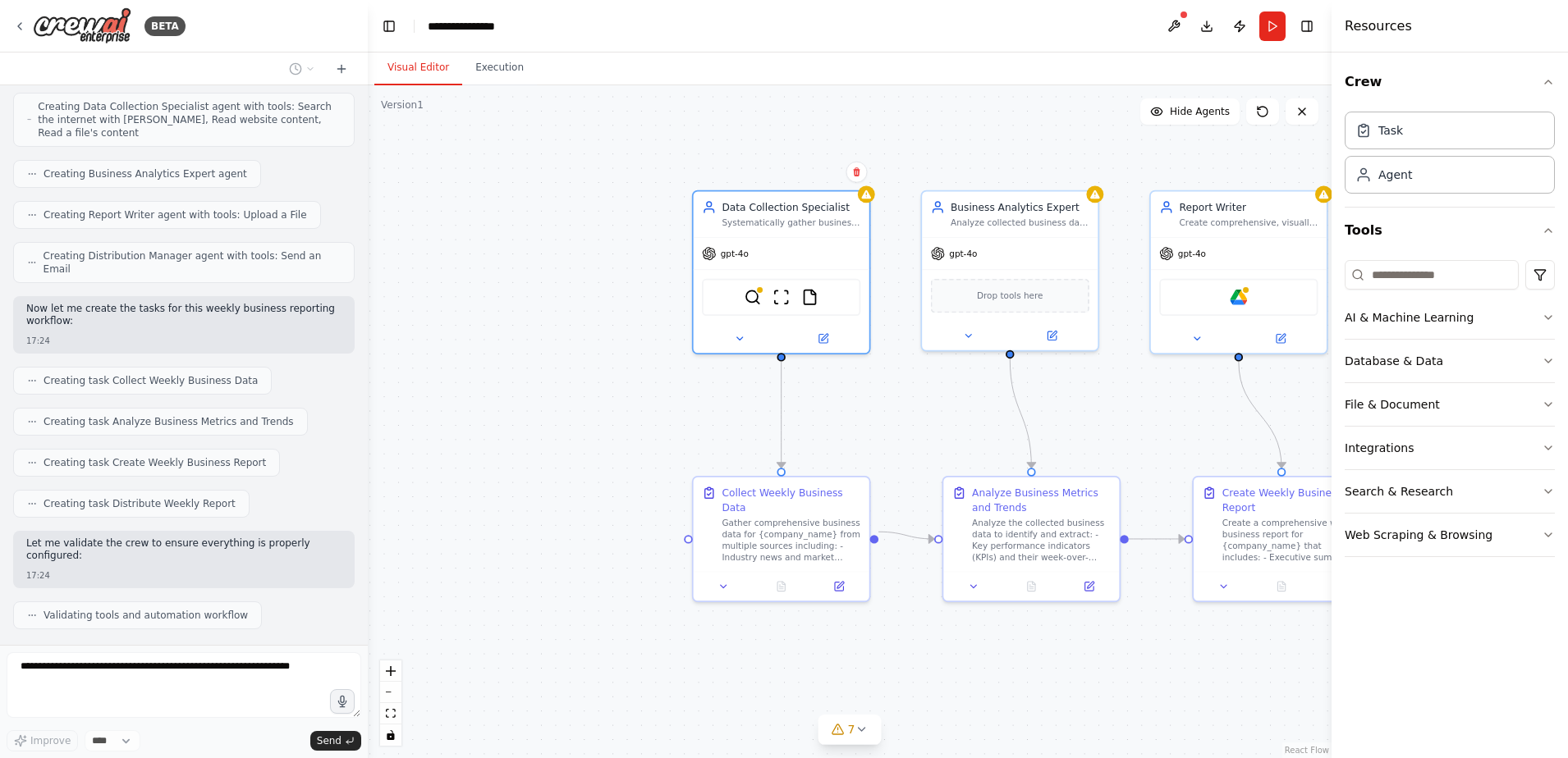
scroll to position [840, 0]
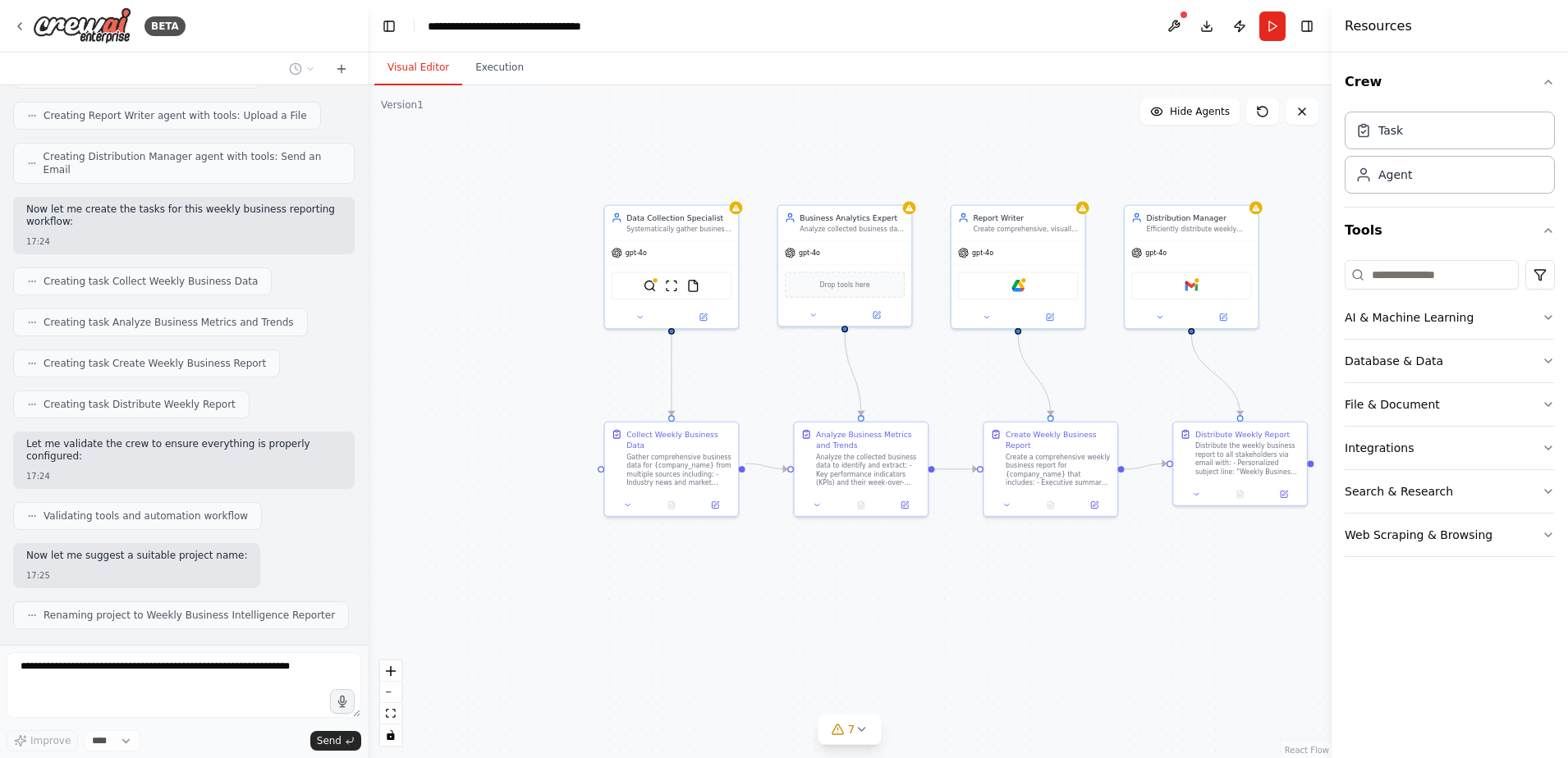
drag, startPoint x: 1147, startPoint y: 360, endPoint x: 1008, endPoint y: 360, distance: 139.0
click at [1008, 360] on div ".deletable-edge-delete-btn { width: 20px; height: 20px; border: 0px solid #ffff…" at bounding box center [850, 421] width 964 height 673
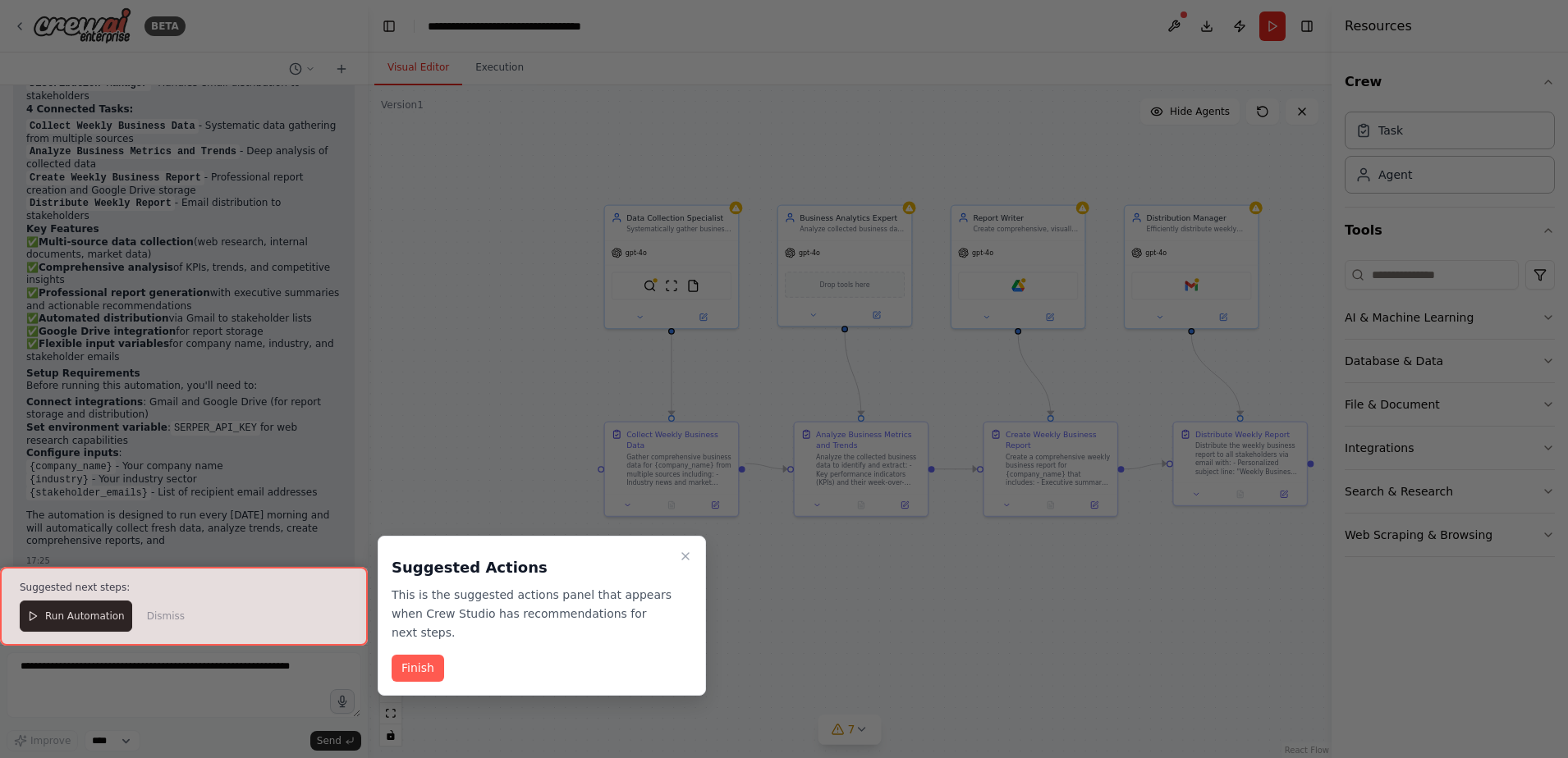
scroll to position [1573, 0]
click at [682, 557] on icon "Close walkthrough" at bounding box center [686, 556] width 14 height 14
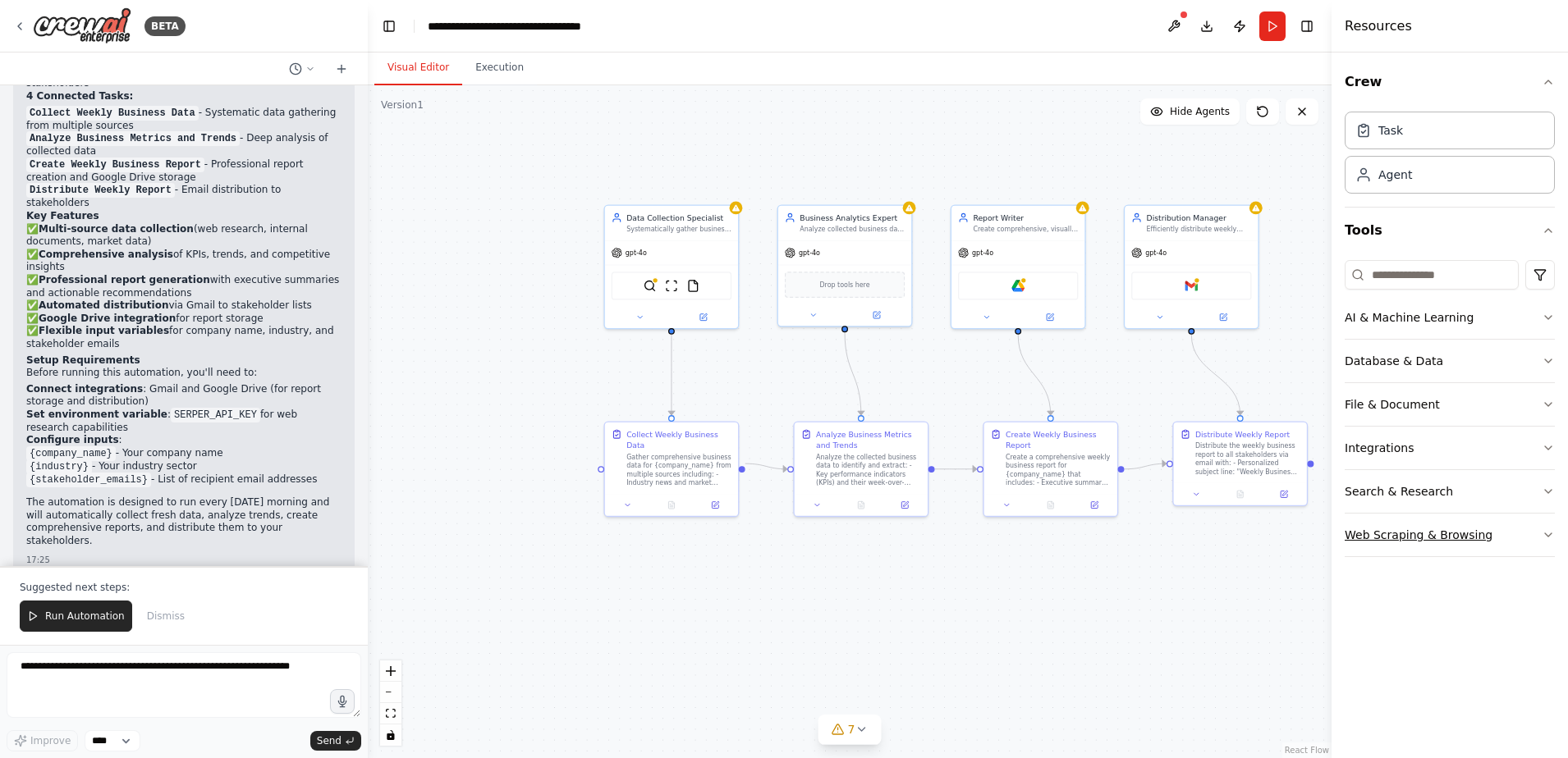
click at [1451, 539] on div "Web Scraping & Browsing" at bounding box center [1418, 535] width 148 height 16
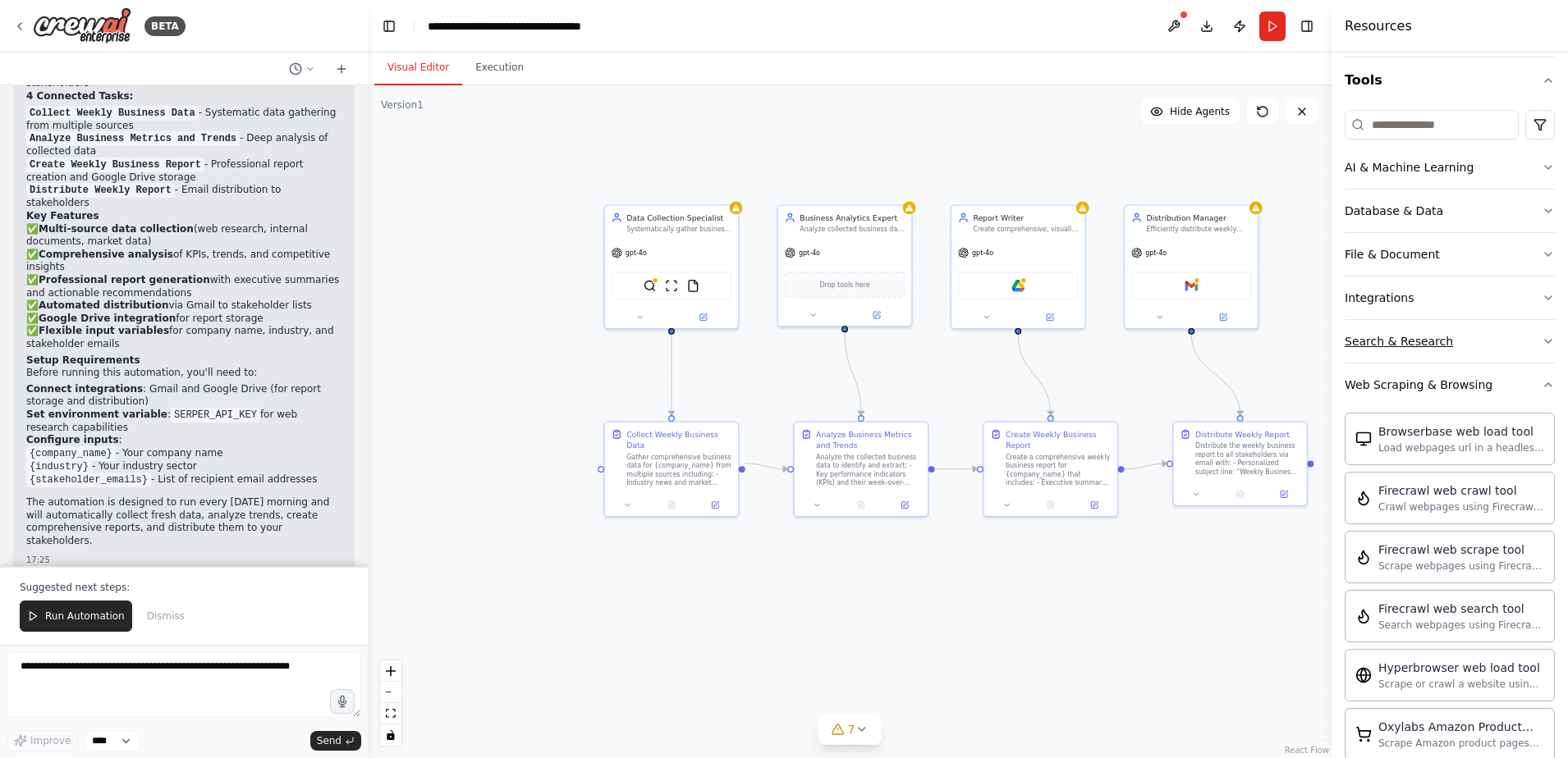
scroll to position [0, 0]
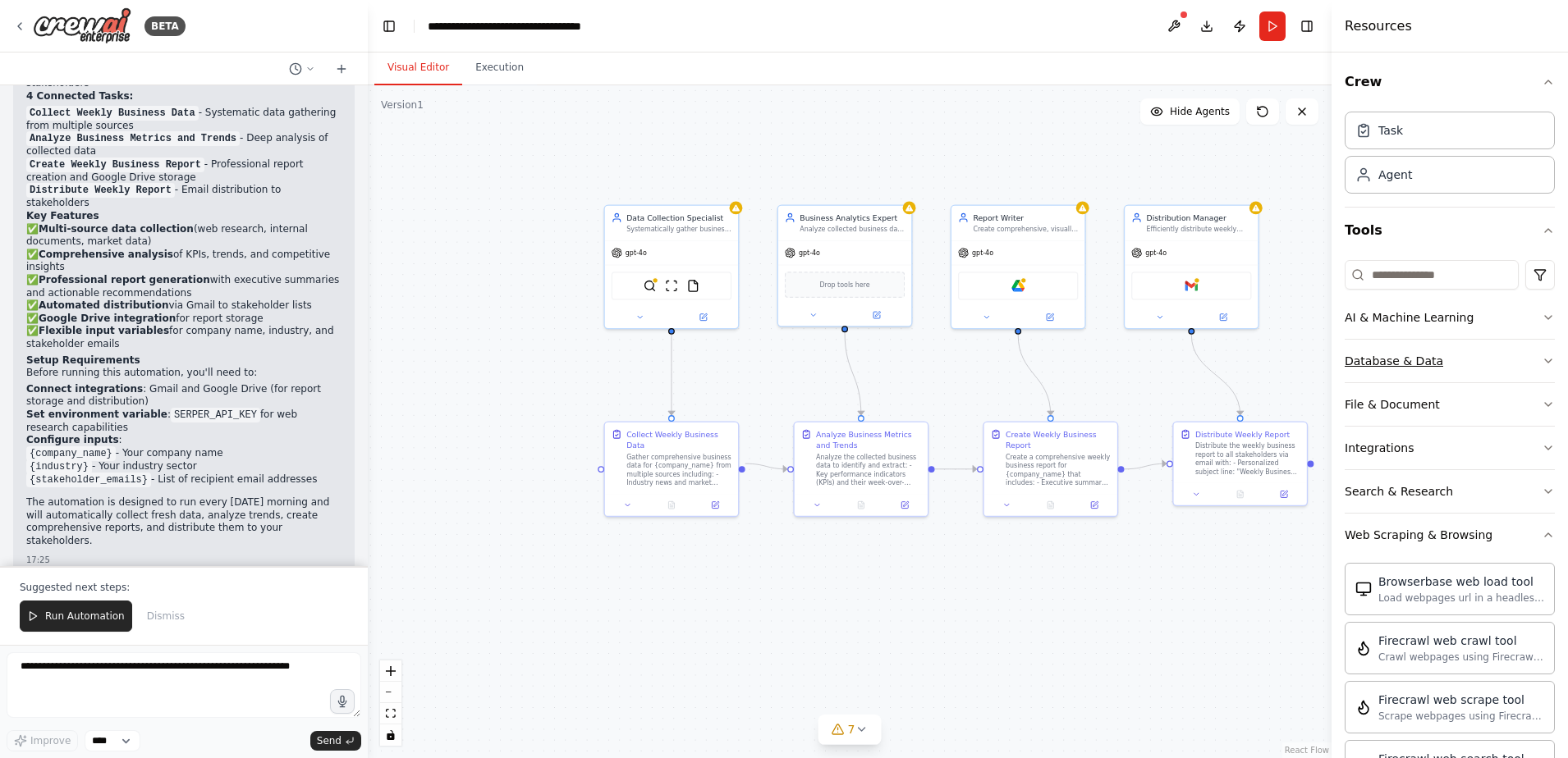
click at [1401, 367] on div "Database & Data" at bounding box center [1394, 360] width 99 height 16
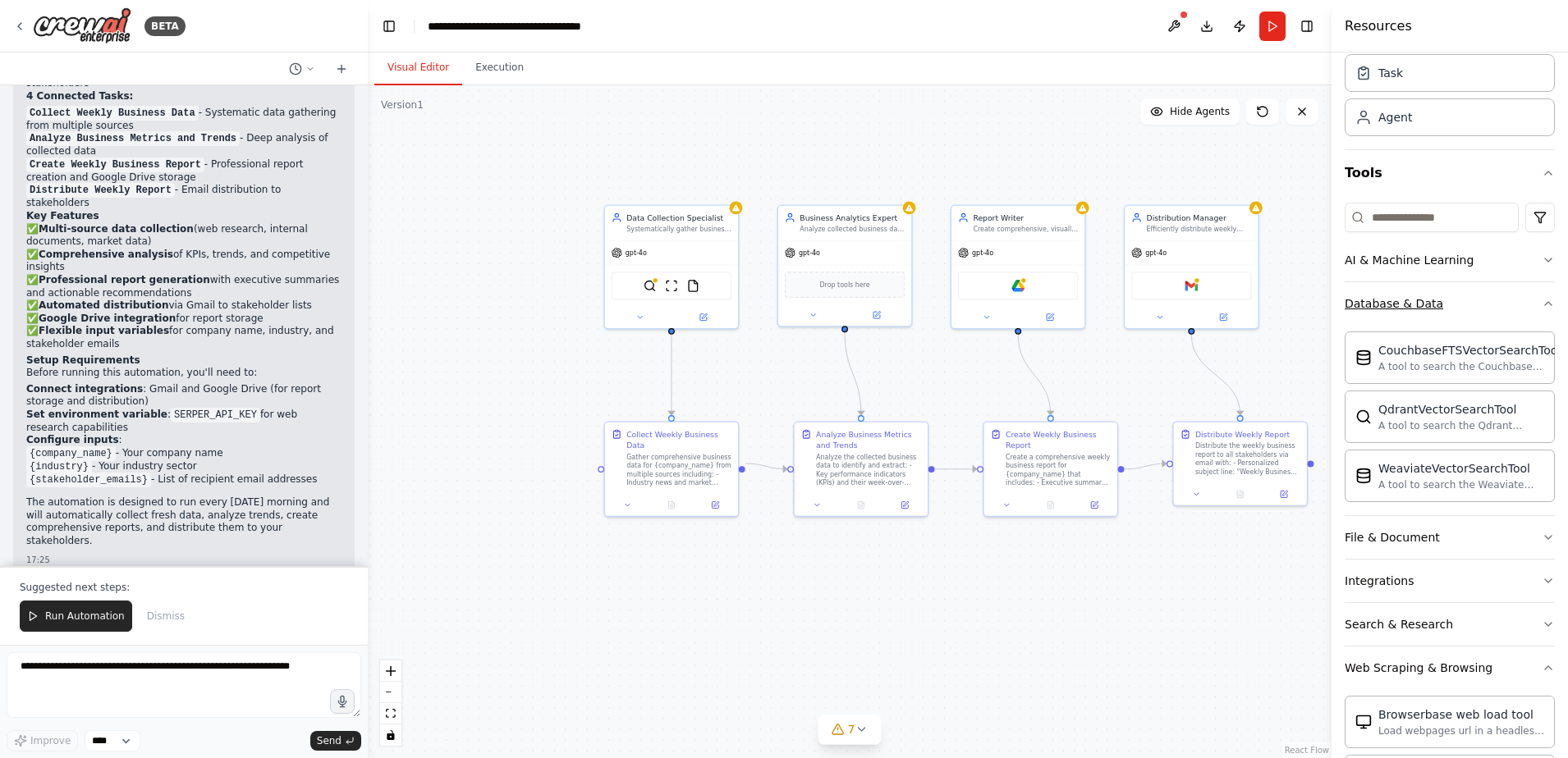
scroll to position [164, 0]
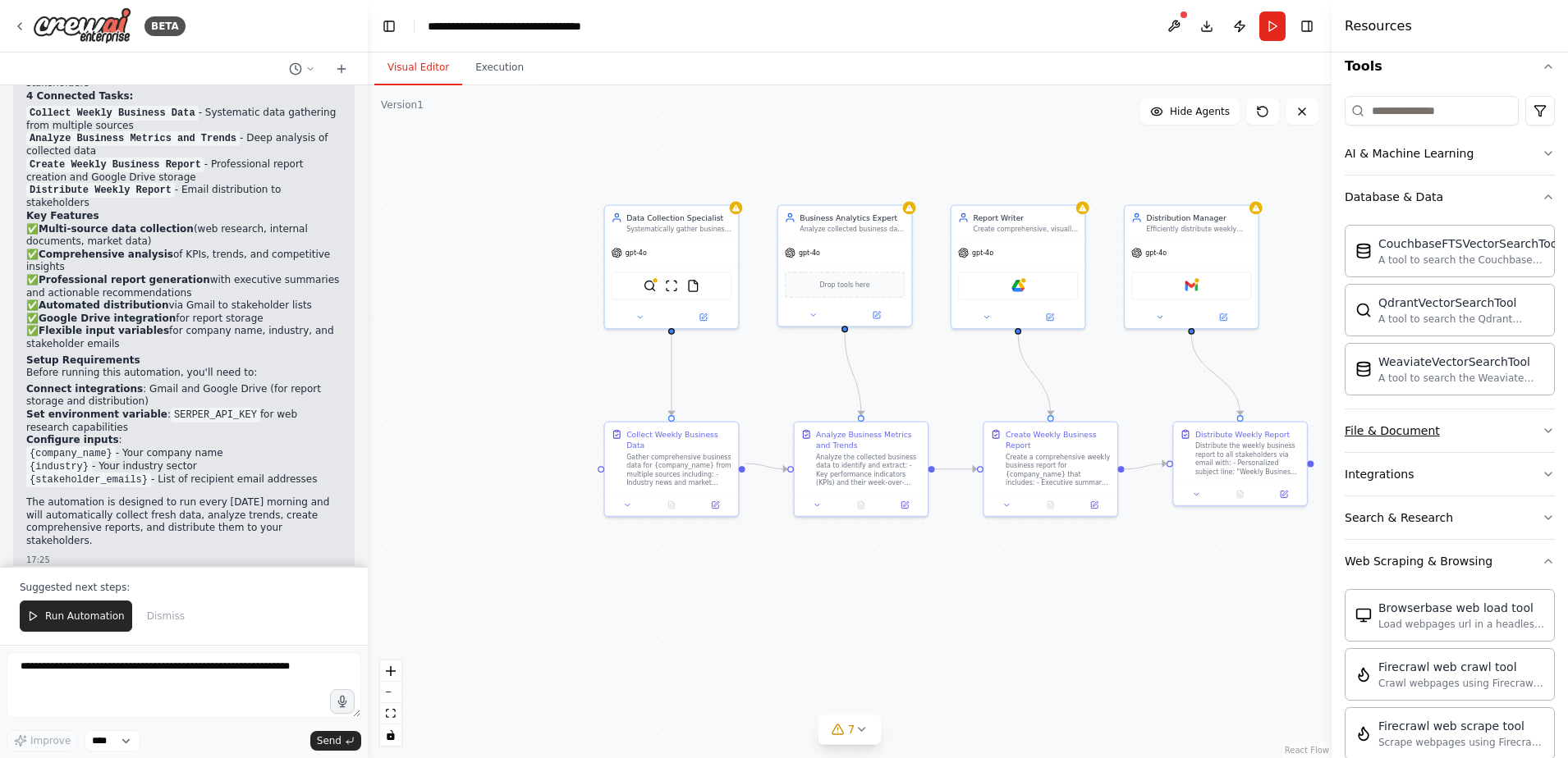
click at [1438, 426] on button "File & Document" at bounding box center [1450, 431] width 211 height 42
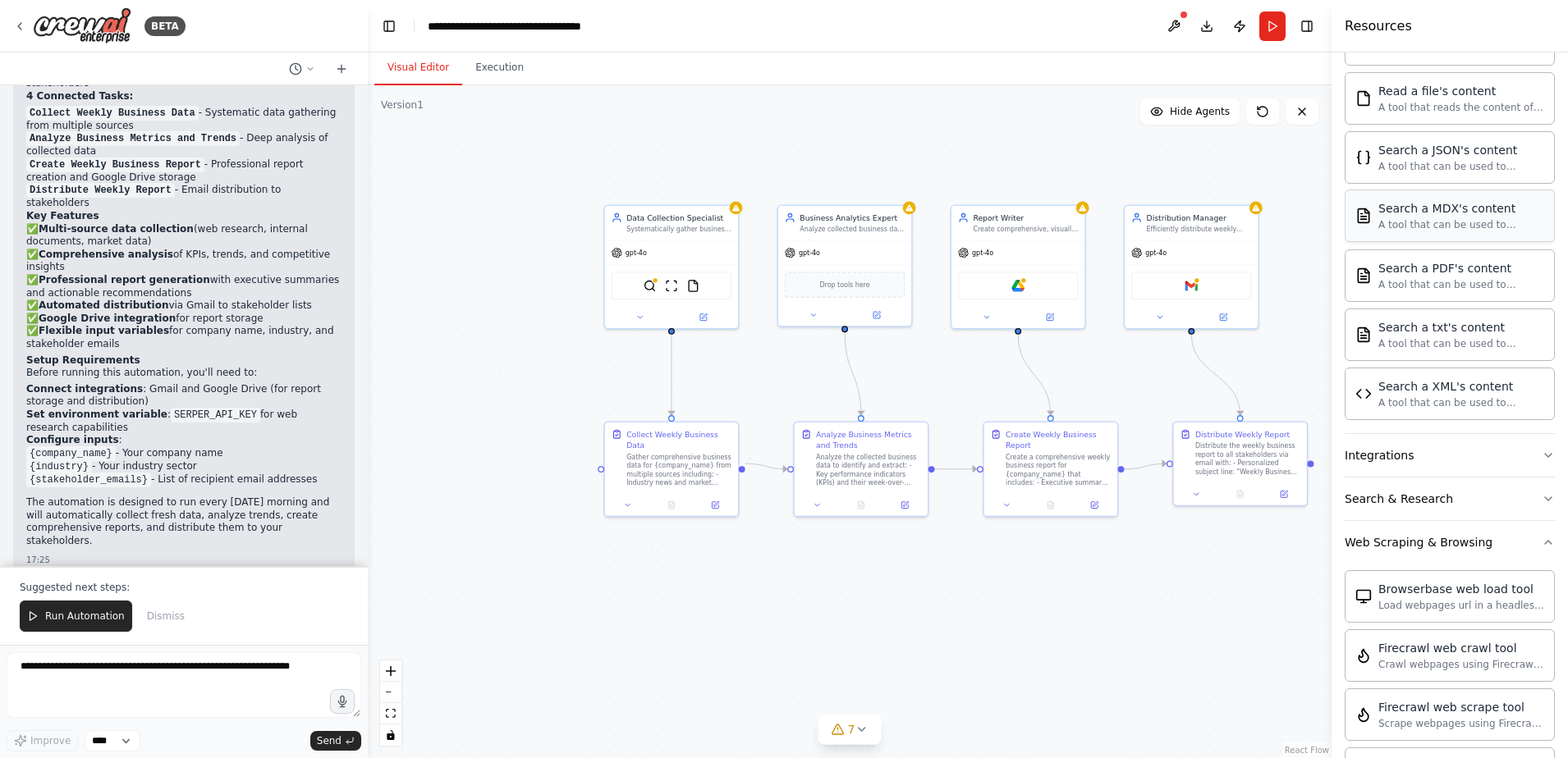
scroll to position [821, 0]
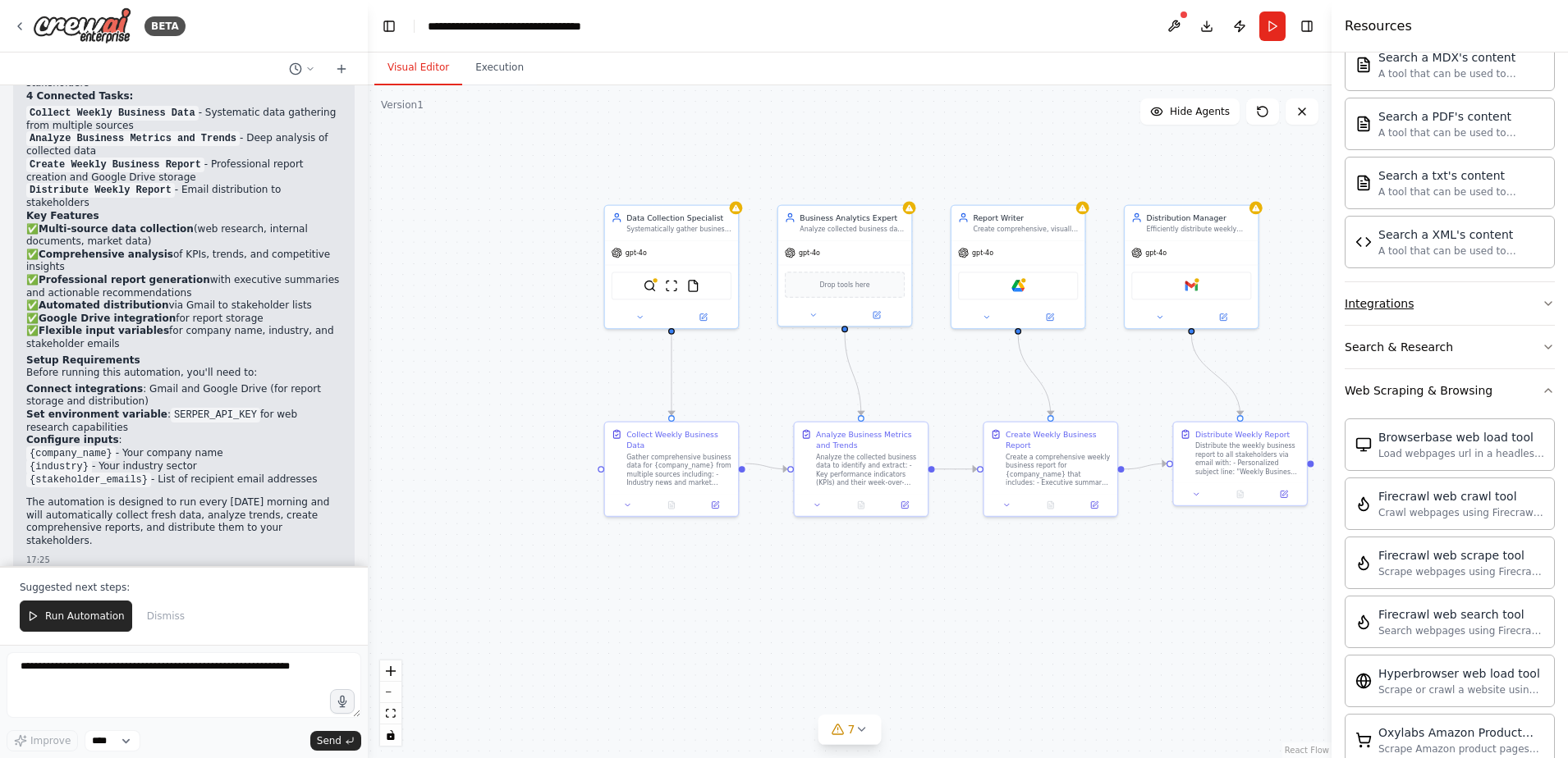
click at [1443, 299] on button "Integrations" at bounding box center [1450, 303] width 211 height 42
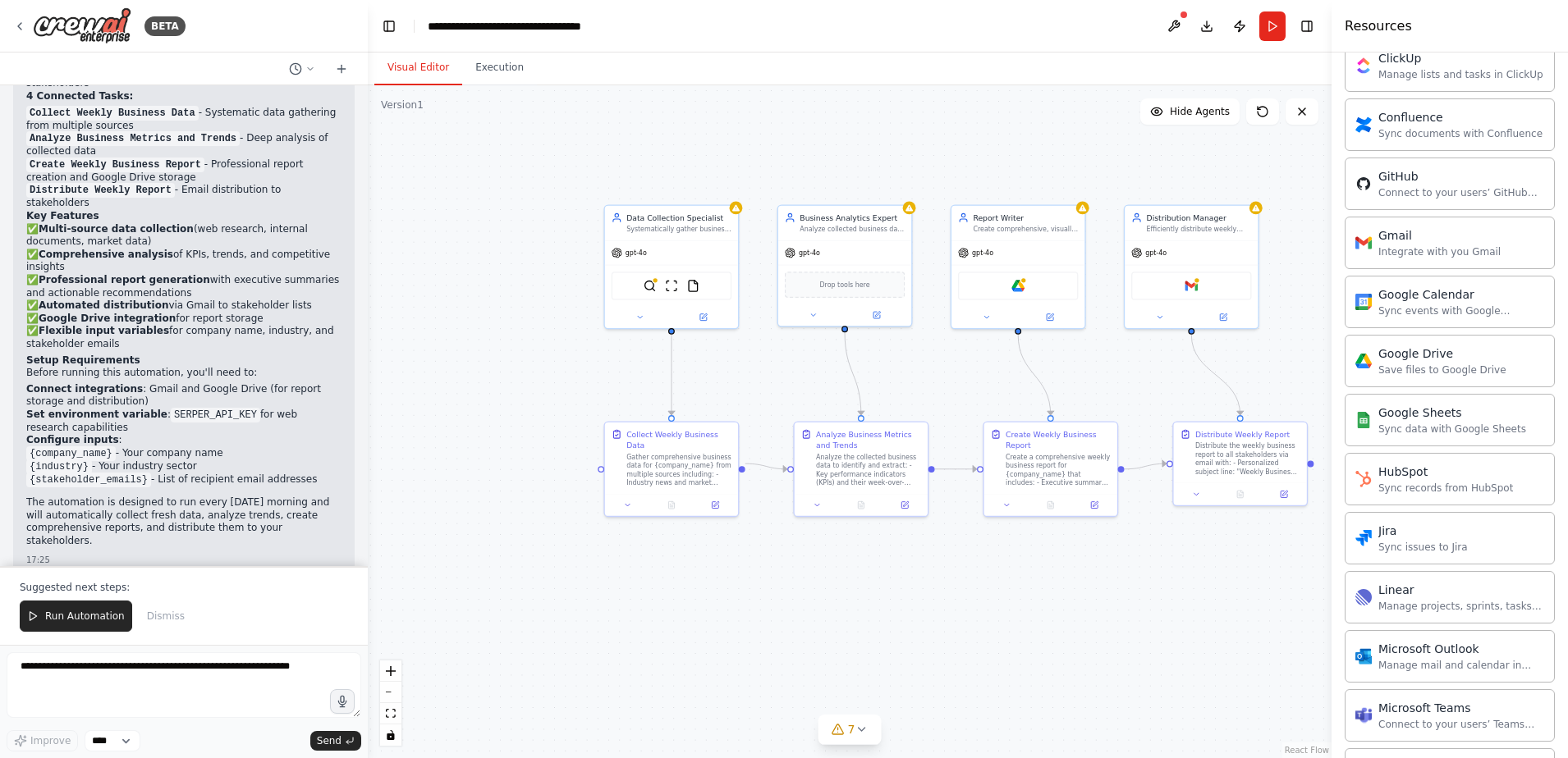
scroll to position [739, 0]
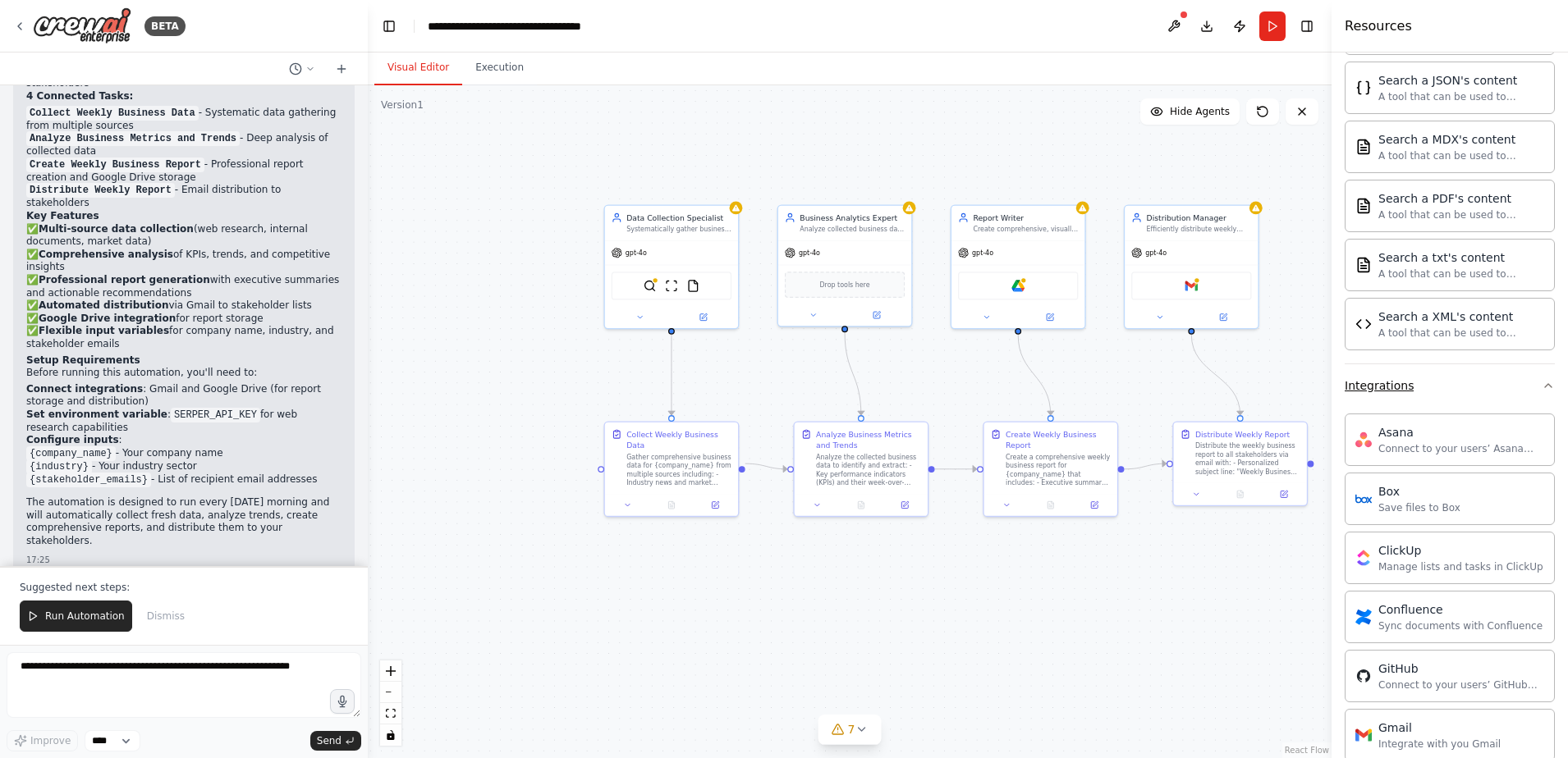
click at [1435, 384] on button "Integrations" at bounding box center [1450, 385] width 211 height 42
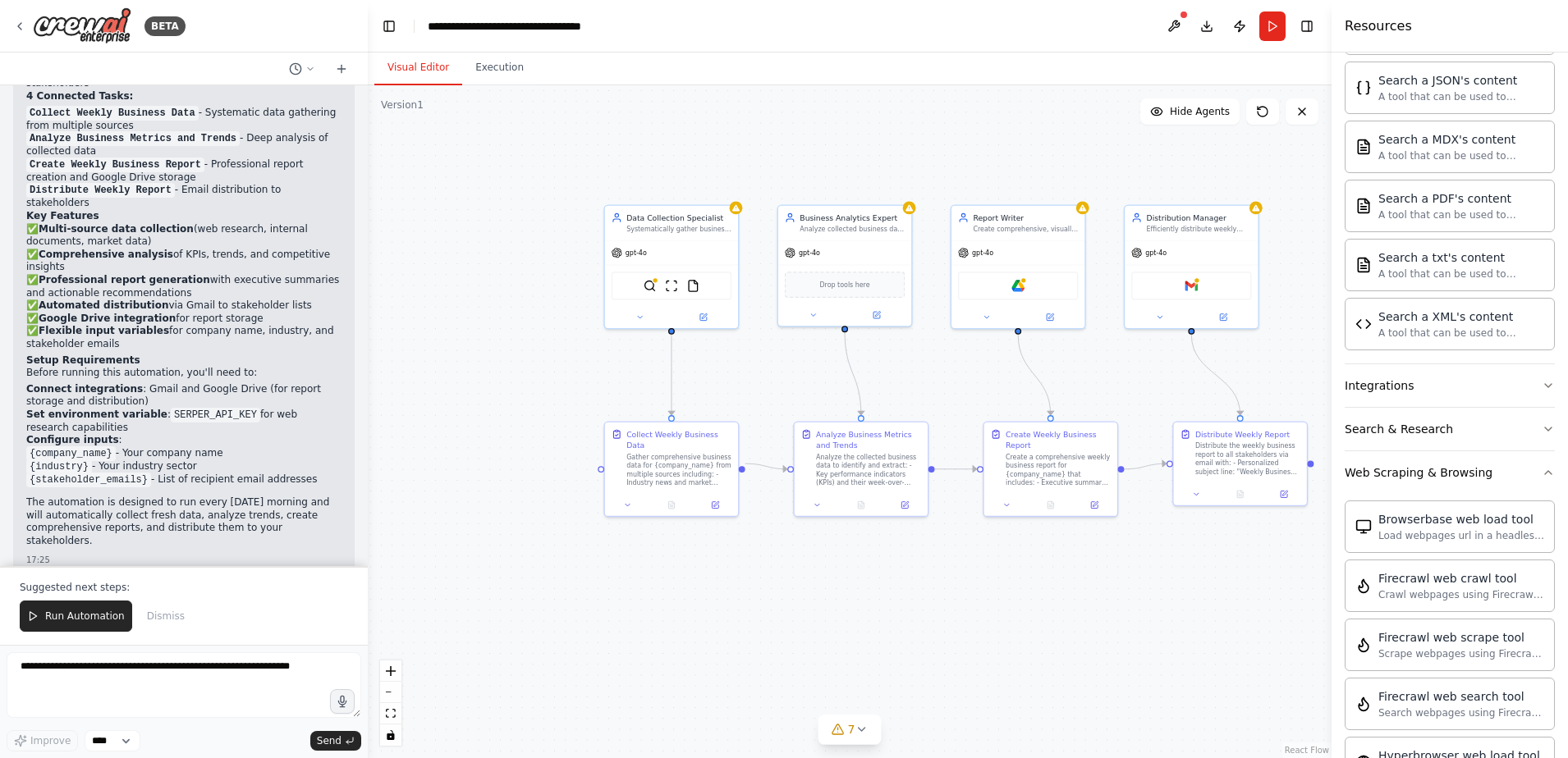
scroll to position [985, 0]
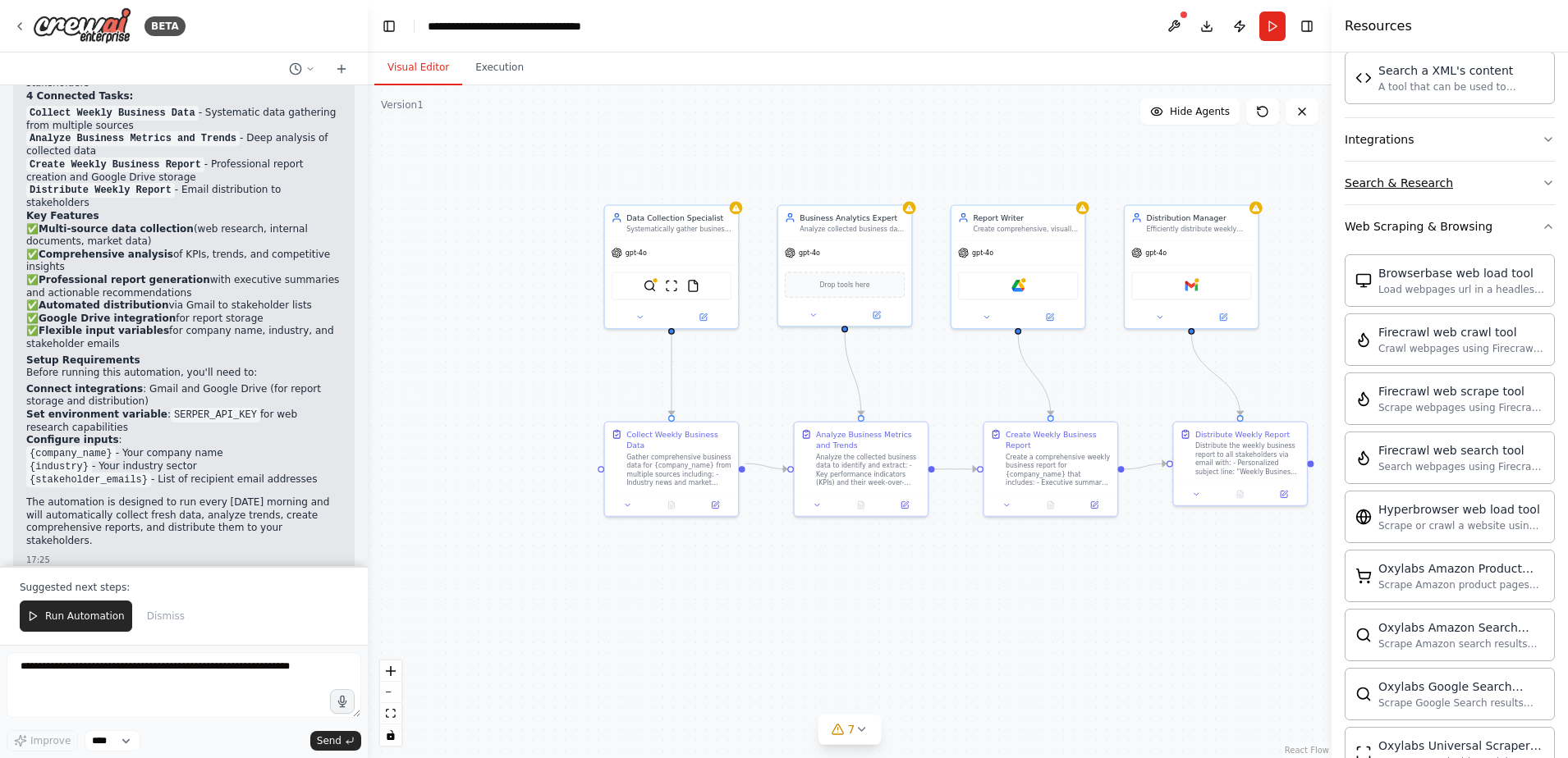
click at [1525, 181] on button "Search & Research" at bounding box center [1450, 182] width 211 height 42
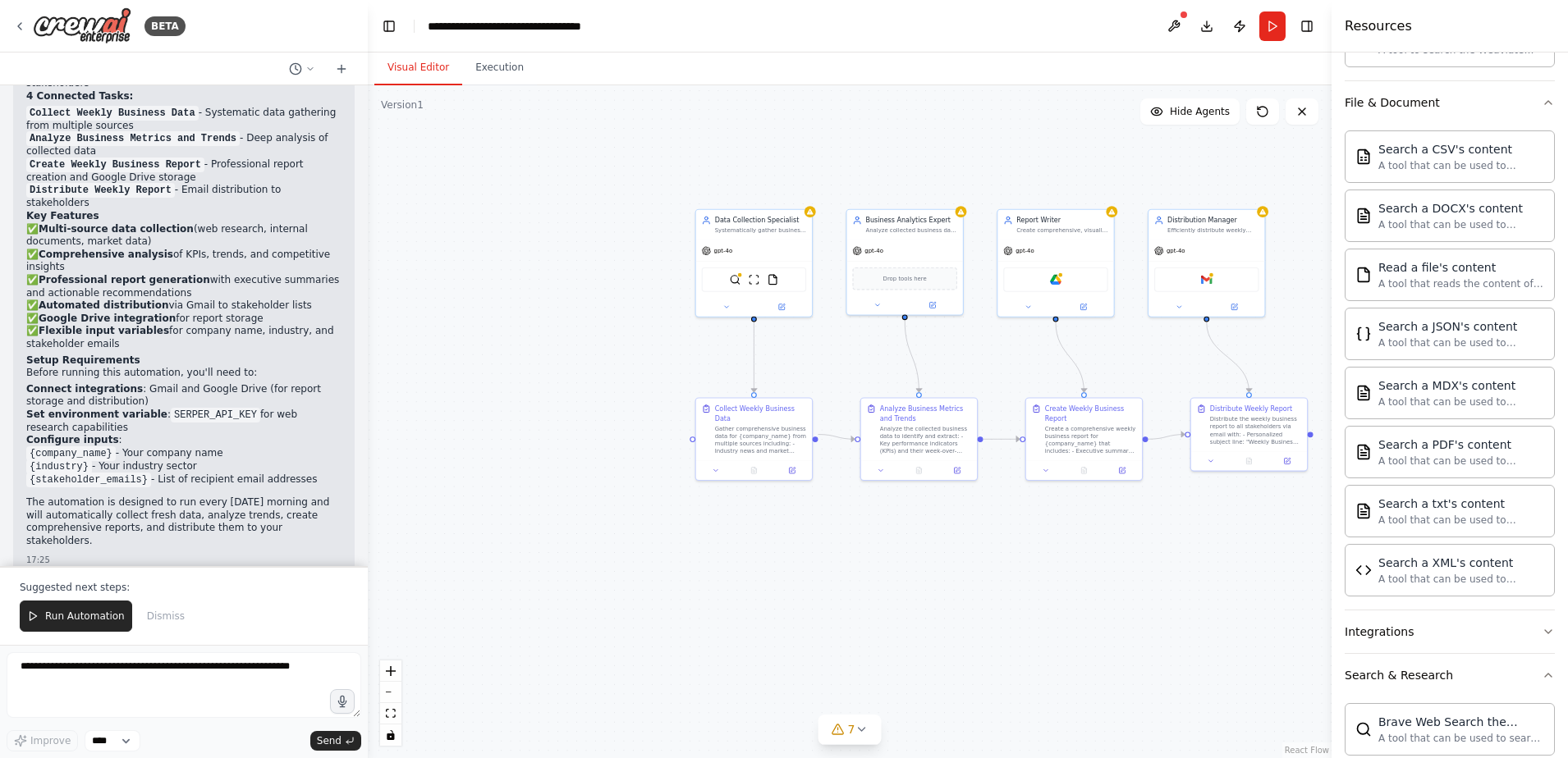
scroll to position [0, 0]
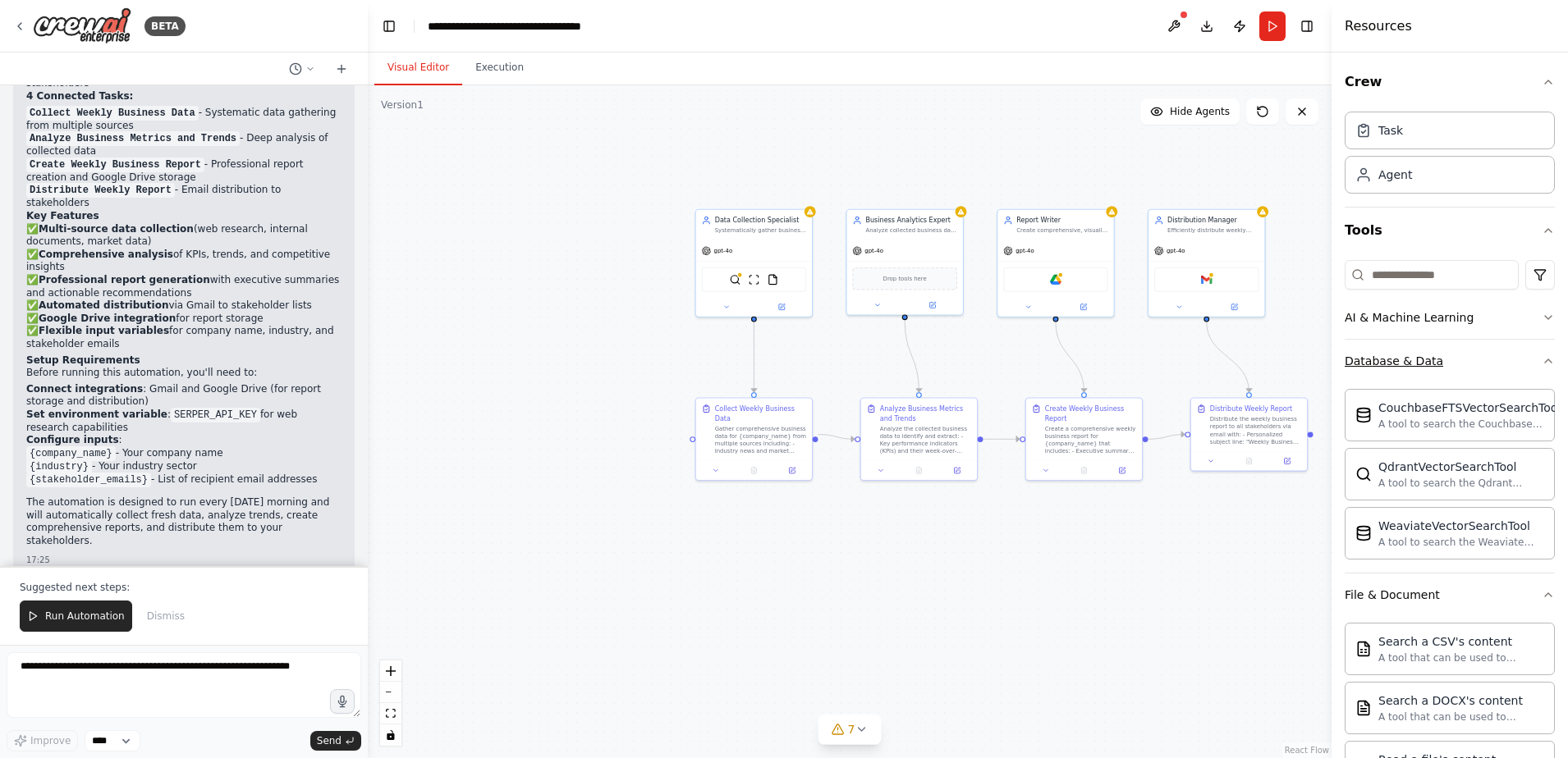
click at [1459, 355] on button "Database & Data" at bounding box center [1450, 361] width 211 height 42
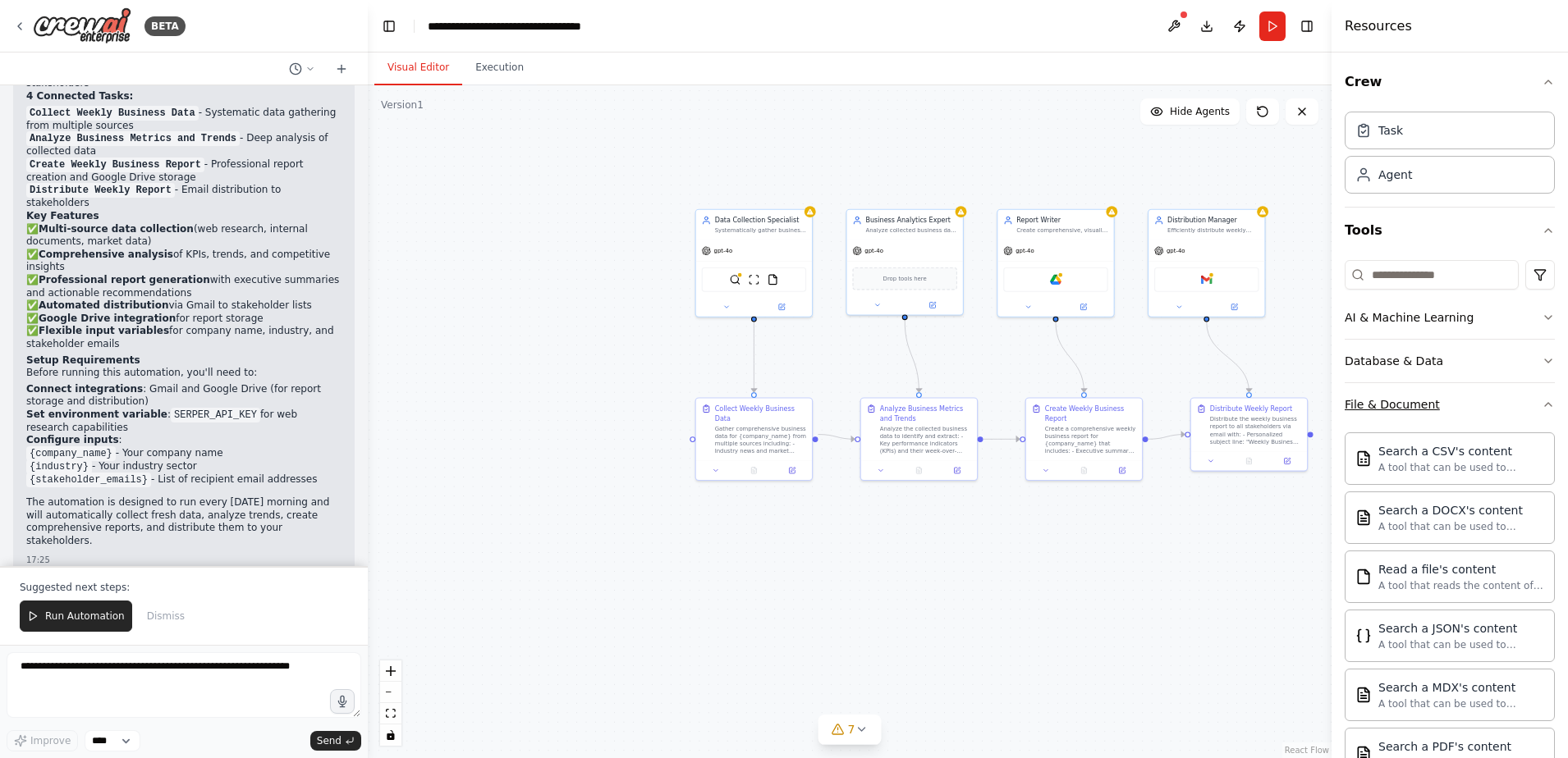
click at [1495, 396] on button "File & Document" at bounding box center [1450, 405] width 211 height 42
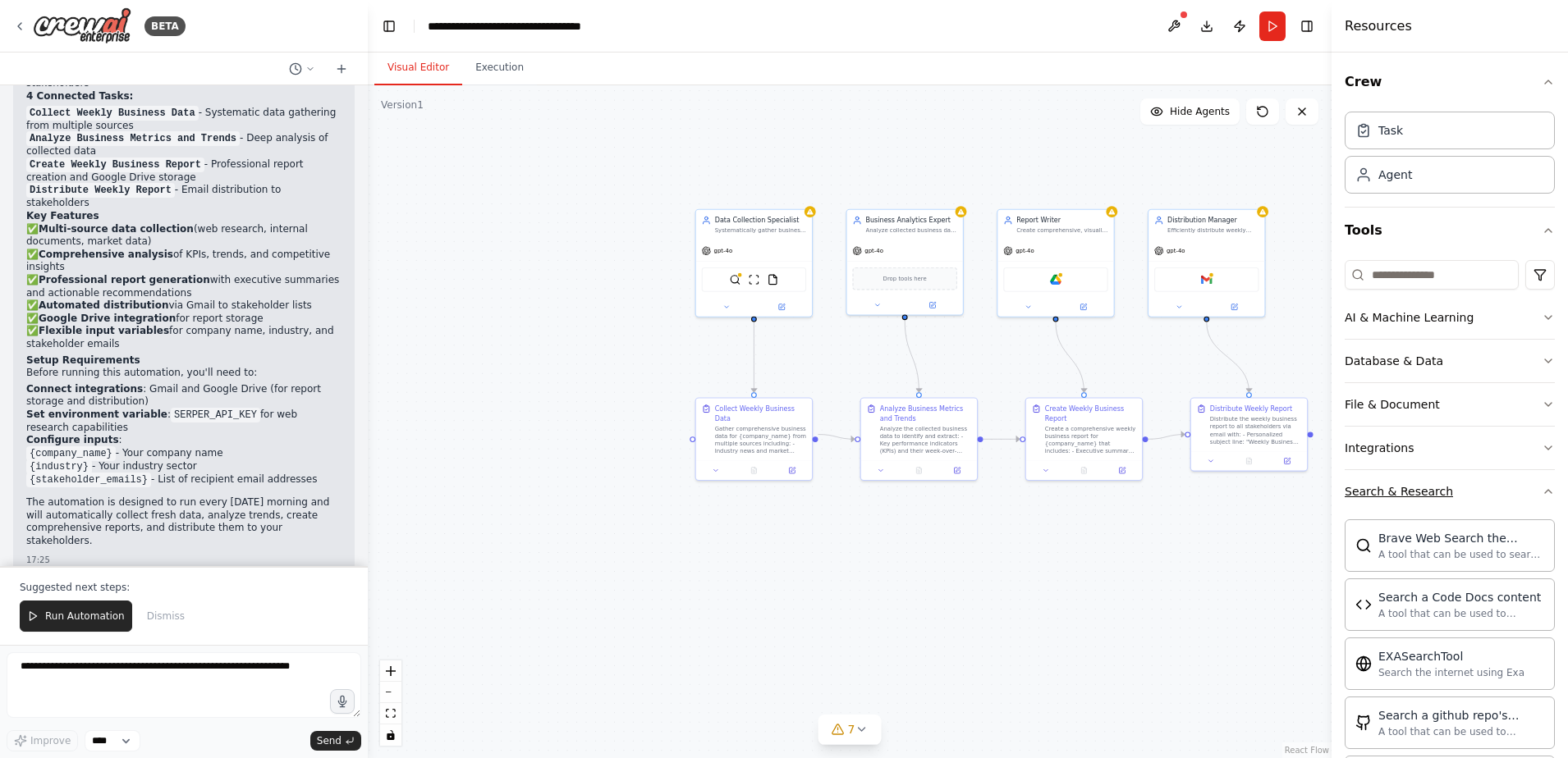
click at [1522, 483] on button "Search & Research" at bounding box center [1450, 491] width 211 height 42
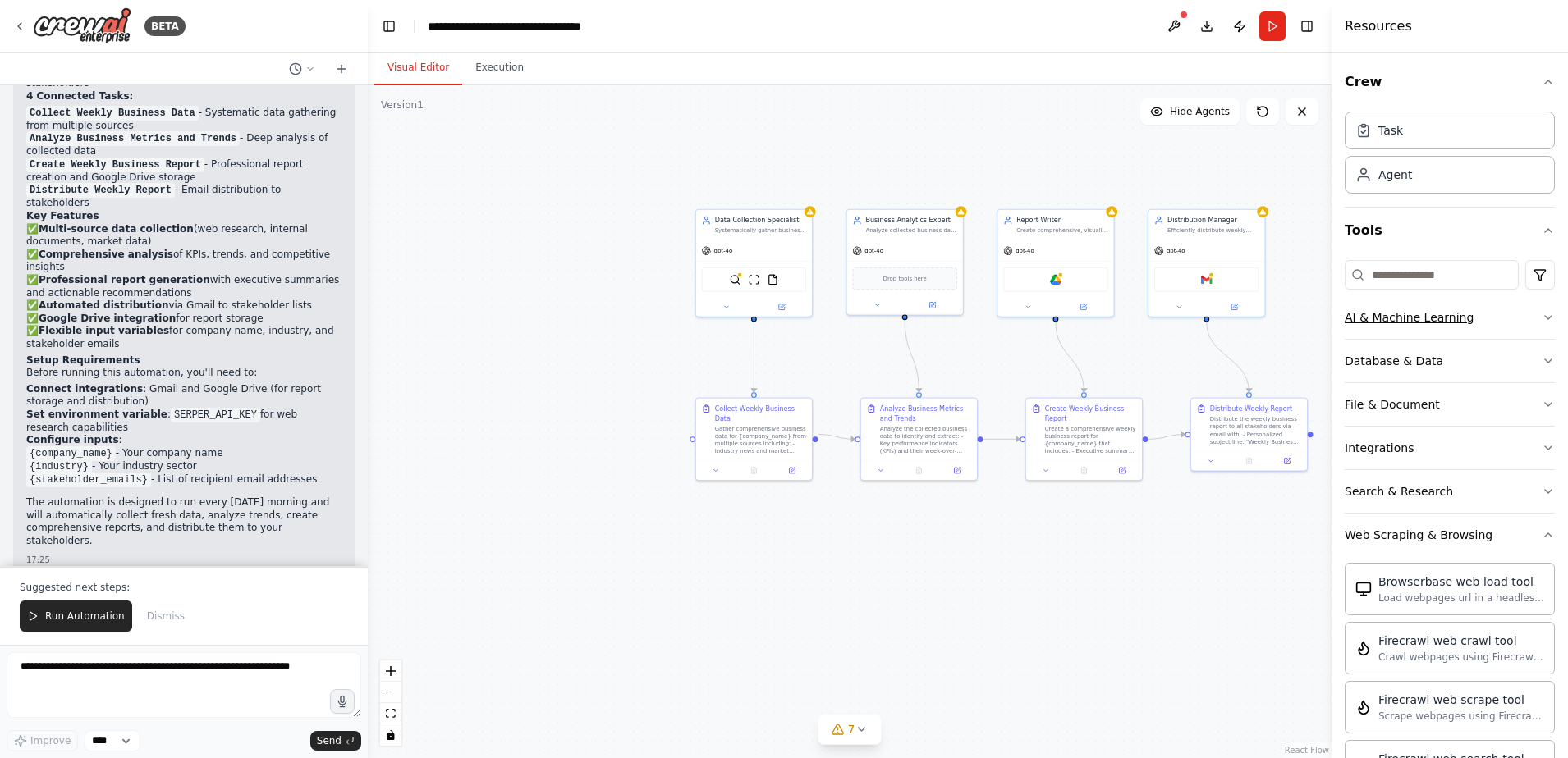
scroll to position [328, 0]
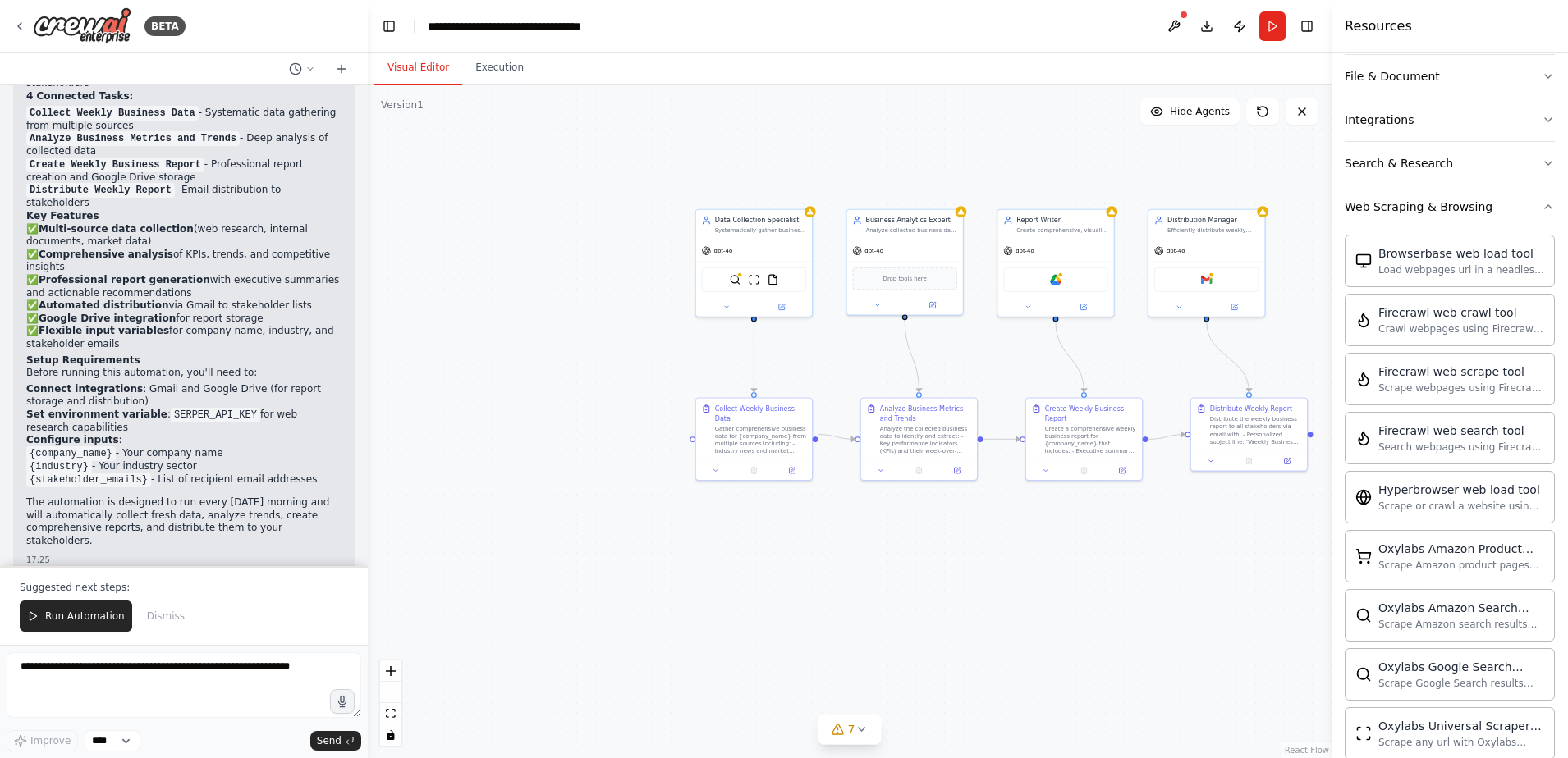
click at [1499, 220] on button "Web Scraping & Browsing" at bounding box center [1450, 207] width 211 height 42
